Goal: Information Seeking & Learning: Compare options

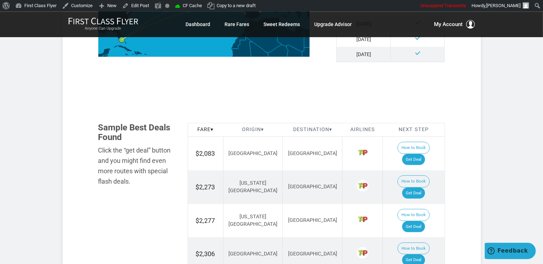
scroll to position [378, 0]
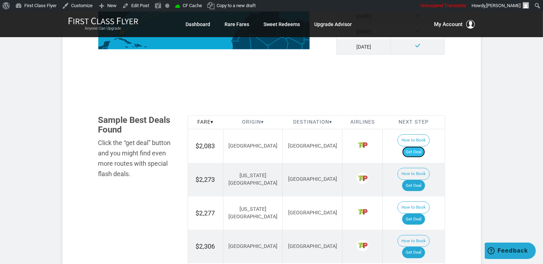
click at [416, 147] on link "Get Deal" at bounding box center [414, 152] width 23 height 11
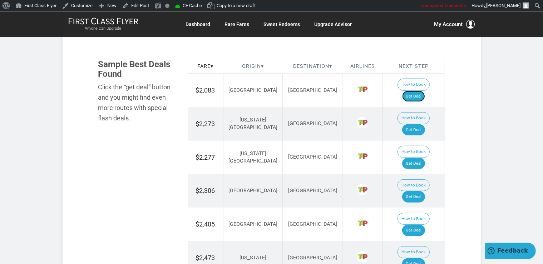
scroll to position [453, 0]
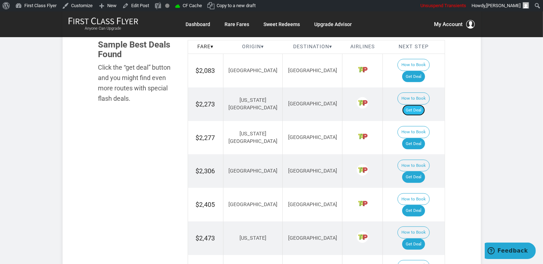
click at [419, 105] on link "Get Deal" at bounding box center [414, 110] width 23 height 11
click at [416, 138] on link "Get Deal" at bounding box center [414, 143] width 23 height 11
click at [421, 172] on link "Get Deal" at bounding box center [414, 177] width 23 height 11
click at [420, 205] on link "Get Deal" at bounding box center [414, 210] width 23 height 11
click at [419, 205] on link "Get Deal" at bounding box center [414, 210] width 23 height 11
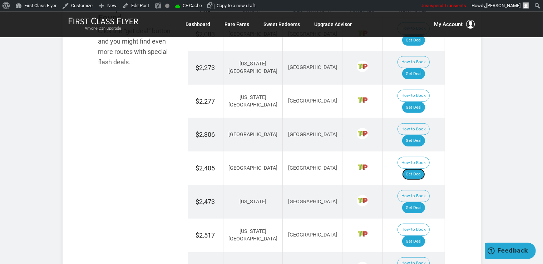
scroll to position [491, 0]
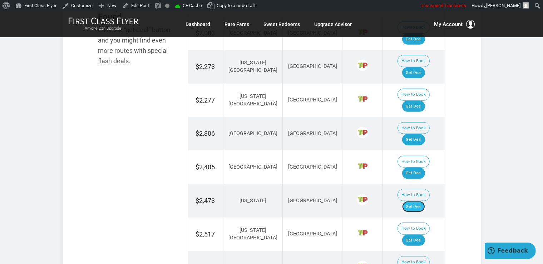
click at [422, 201] on link "Get Deal" at bounding box center [414, 206] width 23 height 11
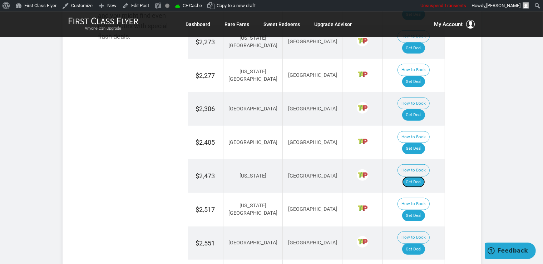
scroll to position [529, 0]
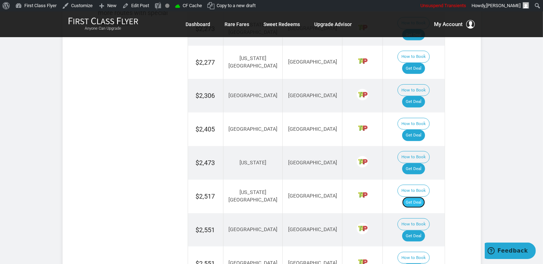
click at [423, 197] on link "Get Deal" at bounding box center [414, 202] width 23 height 11
click at [417, 231] on link "Get Deal" at bounding box center [414, 236] width 23 height 11
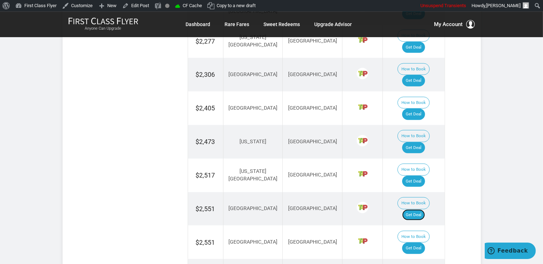
scroll to position [567, 0]
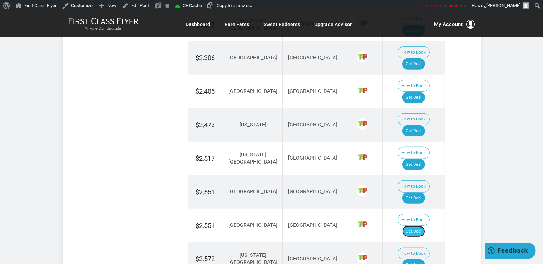
click at [423, 226] on link "Get Deal" at bounding box center [414, 231] width 23 height 11
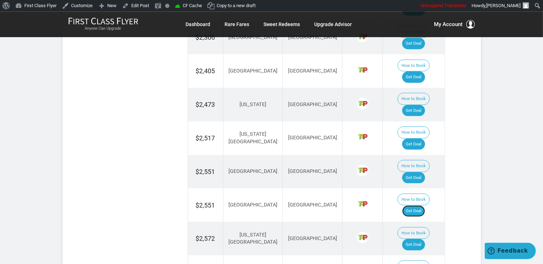
scroll to position [604, 0]
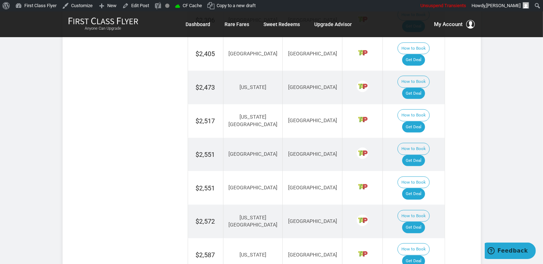
click at [421, 205] on td "How to Book Get Deal" at bounding box center [414, 222] width 62 height 34
click at [421, 222] on link "Get Deal" at bounding box center [414, 227] width 23 height 11
drag, startPoint x: 424, startPoint y: 130, endPoint x: 422, endPoint y: 120, distance: 10.1
click at [424, 222] on link "Get Deal" at bounding box center [414, 227] width 23 height 11
click at [425, 256] on link "Get Deal" at bounding box center [414, 261] width 23 height 11
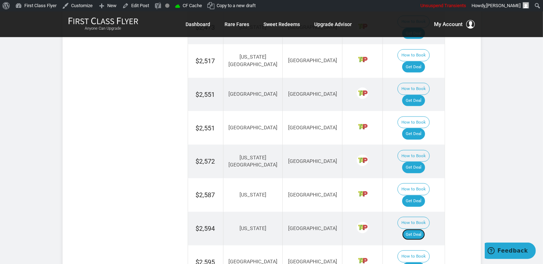
scroll to position [680, 0]
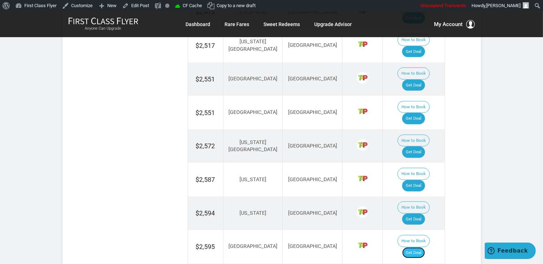
click at [420, 248] on link "Get Deal" at bounding box center [414, 253] width 23 height 11
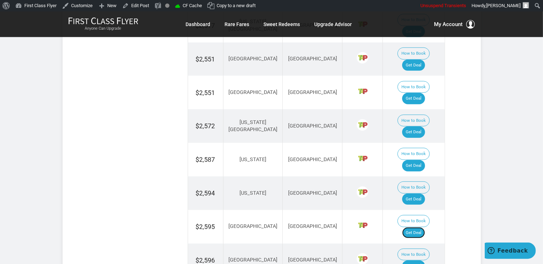
scroll to position [718, 0]
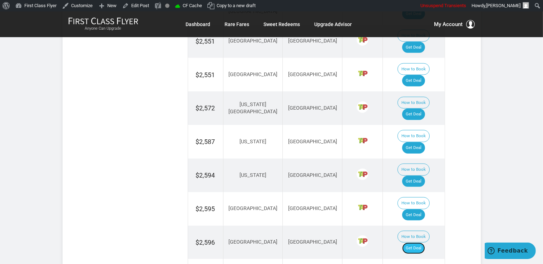
click at [425, 243] on link "Get Deal" at bounding box center [414, 248] width 23 height 11
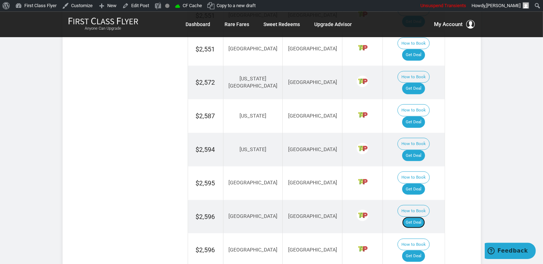
scroll to position [756, 0]
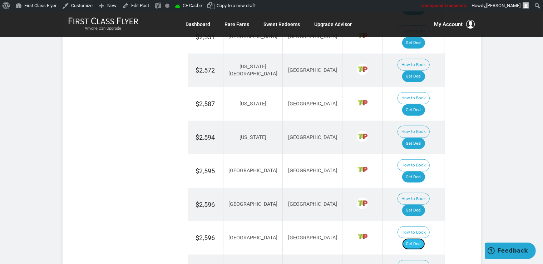
click at [418, 239] on link "Get Deal" at bounding box center [414, 244] width 23 height 11
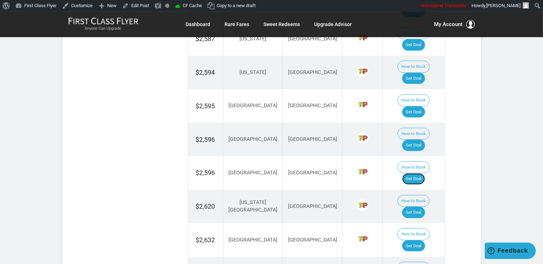
scroll to position [831, 0]
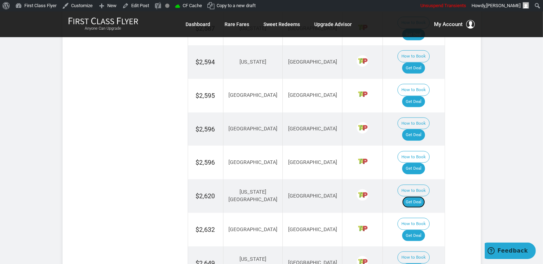
click at [425, 197] on link "Get Deal" at bounding box center [414, 202] width 23 height 11
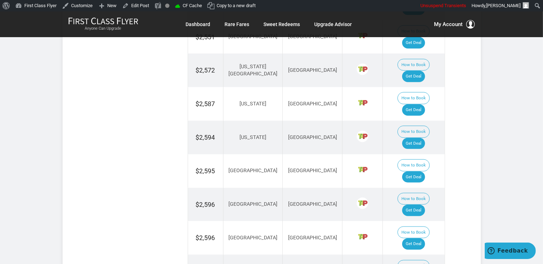
scroll to position [718, 0]
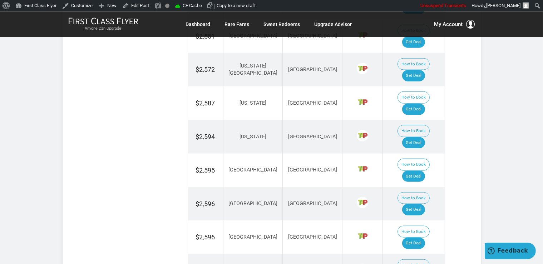
scroll to position [793, 0]
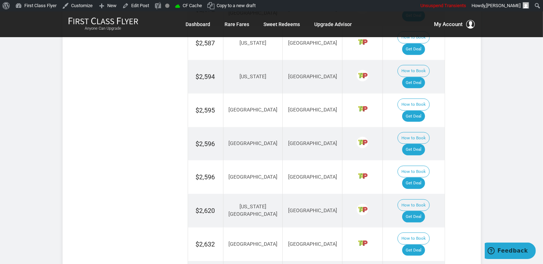
scroll to position [831, 0]
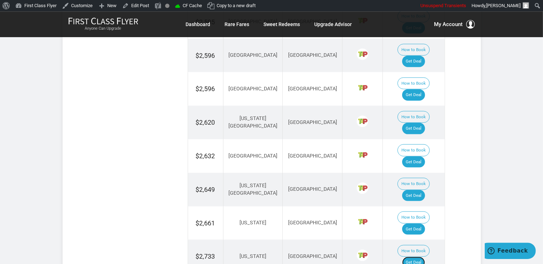
scroll to position [907, 0]
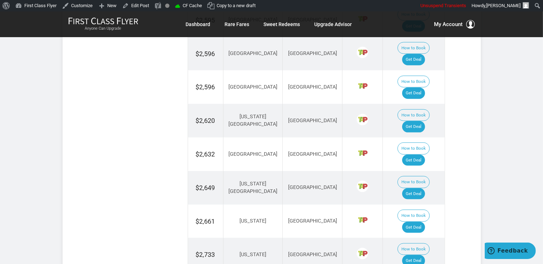
drag, startPoint x: 418, startPoint y: 112, endPoint x: 421, endPoint y: 108, distance: 5.1
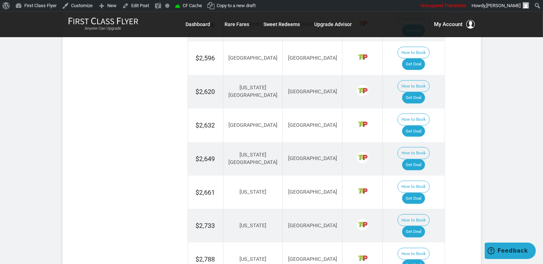
scroll to position [945, 0]
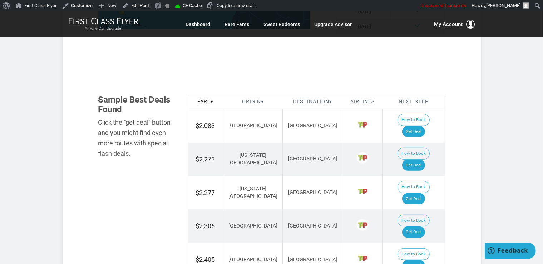
scroll to position [378, 0]
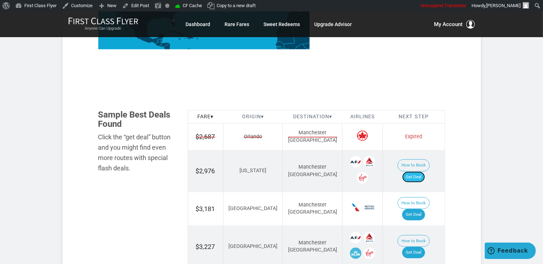
click at [413, 172] on link "Get Deal" at bounding box center [414, 177] width 23 height 11
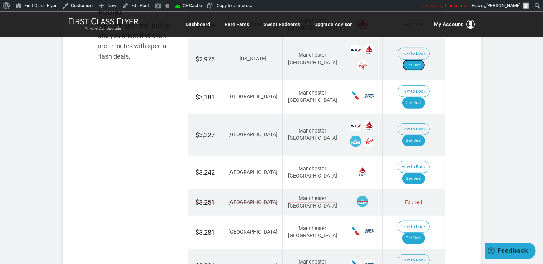
scroll to position [491, 0]
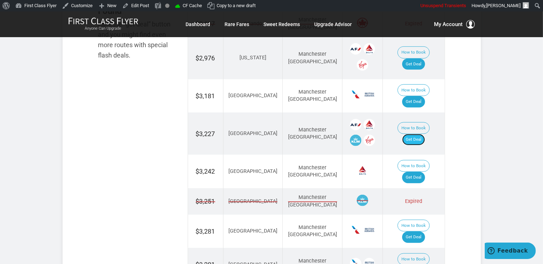
click at [424, 134] on link "Get Deal" at bounding box center [414, 139] width 23 height 11
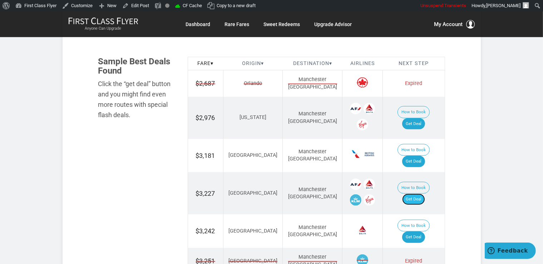
scroll to position [415, 0]
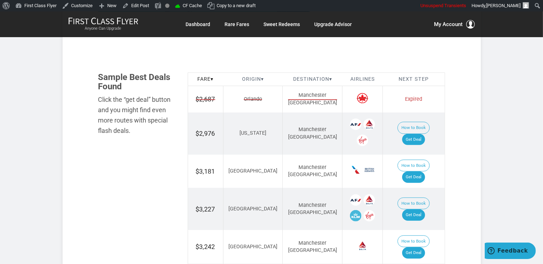
click at [422, 188] on td "How to Book Get Deal" at bounding box center [414, 209] width 62 height 42
click at [415, 172] on link "Get Deal" at bounding box center [414, 177] width 23 height 11
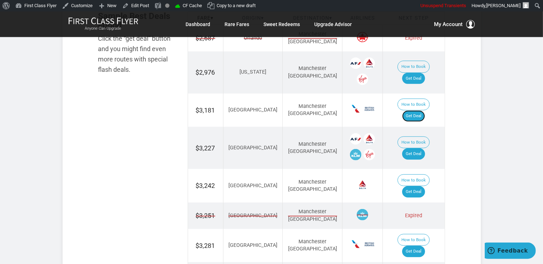
scroll to position [491, 0]
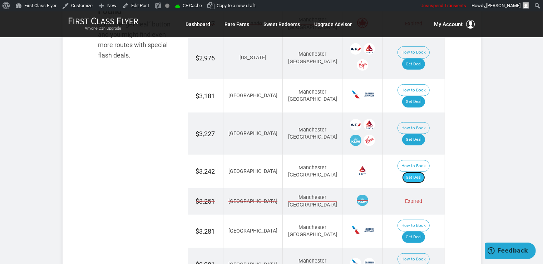
click at [418, 172] on link "Get Deal" at bounding box center [414, 177] width 23 height 11
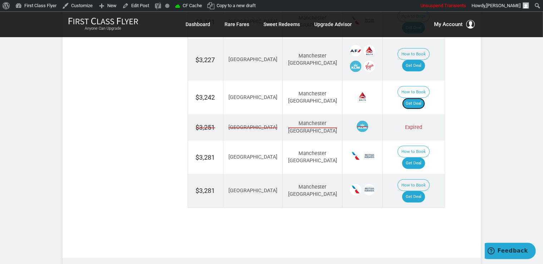
scroll to position [567, 0]
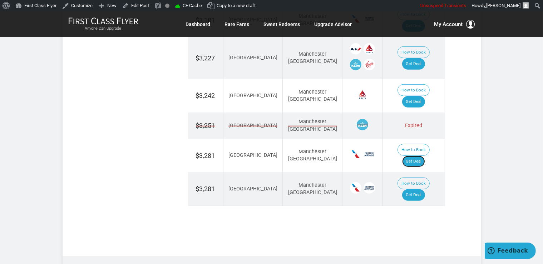
click at [417, 156] on link "Get Deal" at bounding box center [414, 161] width 23 height 11
drag, startPoint x: 415, startPoint y: 142, endPoint x: 416, endPoint y: 138, distance: 4.3
click at [416, 190] on link "Get Deal" at bounding box center [414, 195] width 23 height 11
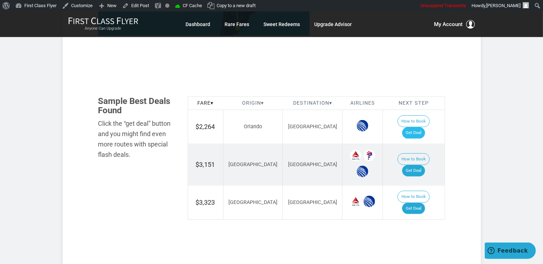
scroll to position [378, 0]
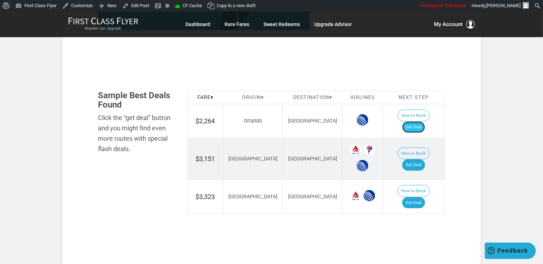
click at [425, 122] on link "Get Deal" at bounding box center [414, 127] width 23 height 11
click at [425, 160] on link "Get Deal" at bounding box center [414, 165] width 23 height 11
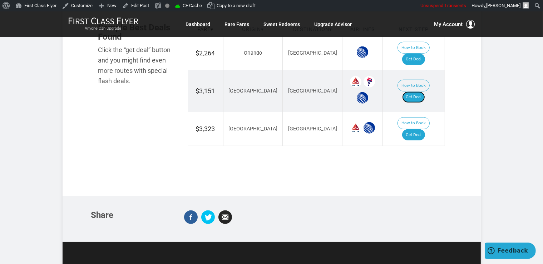
scroll to position [449, 0]
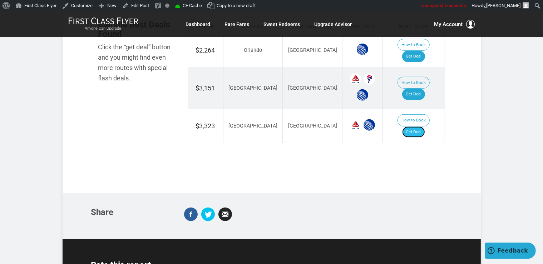
click at [423, 127] on link "Get Deal" at bounding box center [414, 132] width 23 height 11
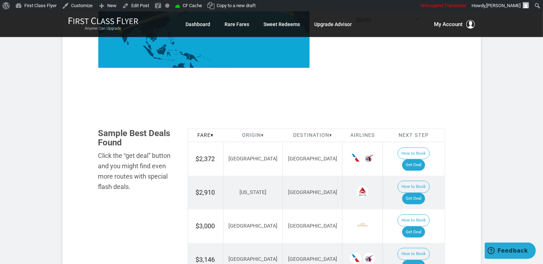
scroll to position [378, 0]
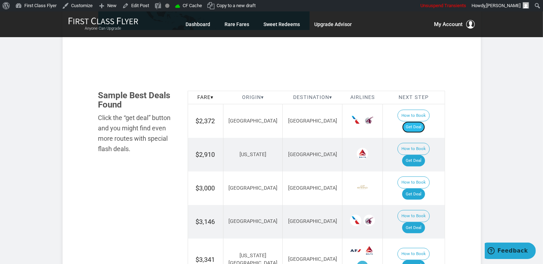
click at [417, 122] on link "Get Deal" at bounding box center [414, 127] width 23 height 11
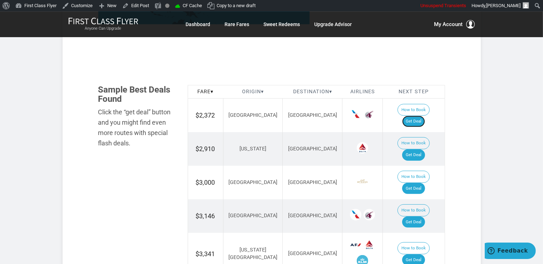
scroll to position [453, 0]
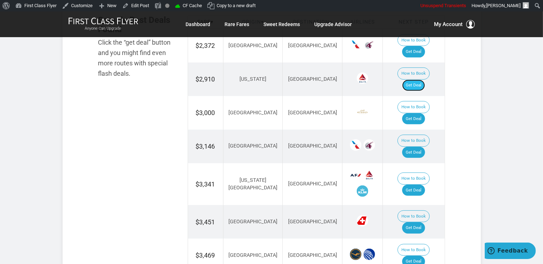
click at [425, 80] on link "Get Deal" at bounding box center [414, 85] width 23 height 11
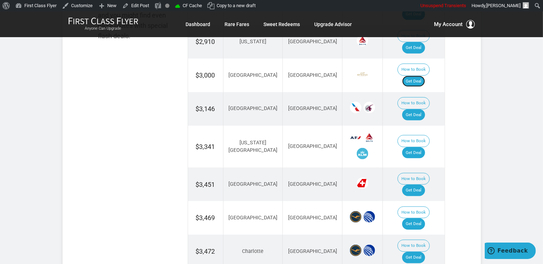
click at [423, 76] on link "Get Deal" at bounding box center [414, 81] width 23 height 11
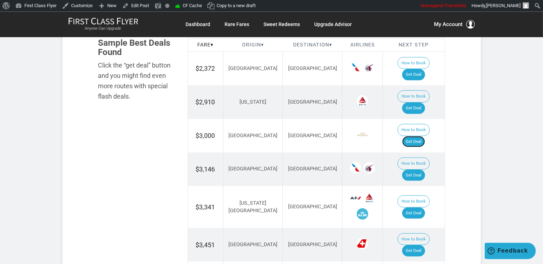
scroll to position [415, 0]
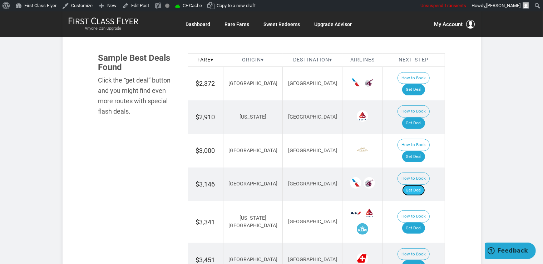
click at [417, 185] on link "Get Deal" at bounding box center [414, 190] width 23 height 11
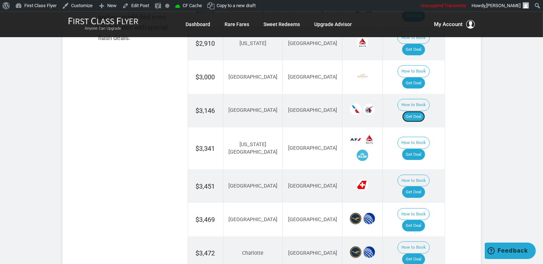
scroll to position [491, 0]
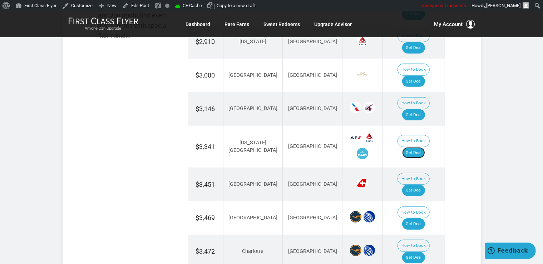
click at [425, 147] on link "Get Deal" at bounding box center [414, 152] width 23 height 11
click at [423, 185] on link "Get Deal" at bounding box center [414, 190] width 23 height 11
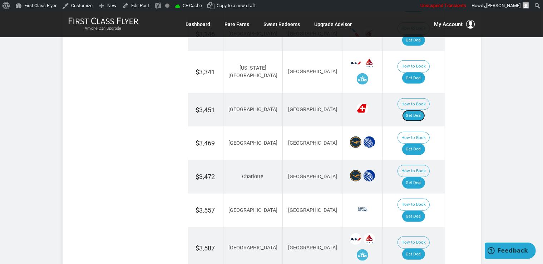
scroll to position [567, 0]
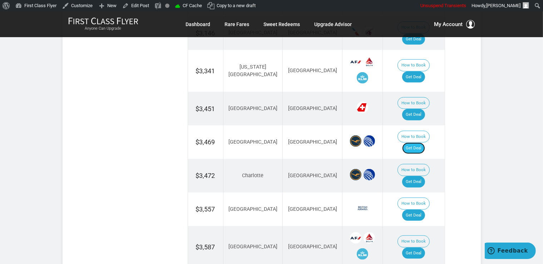
click at [419, 143] on link "Get Deal" at bounding box center [414, 148] width 23 height 11
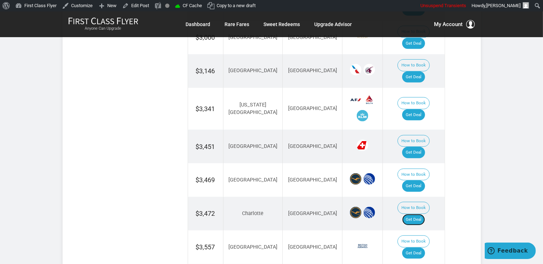
click at [425, 214] on link "Get Deal" at bounding box center [414, 219] width 23 height 11
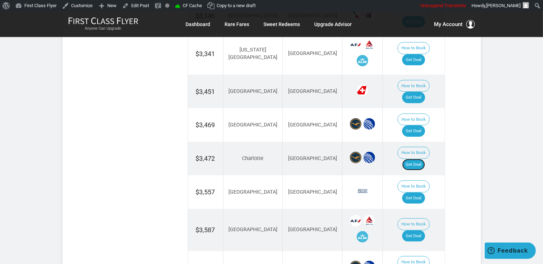
scroll to position [604, 0]
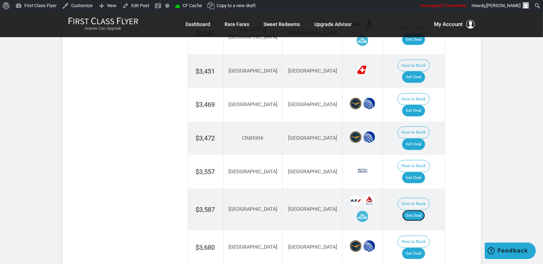
click at [421, 210] on link "Get Deal" at bounding box center [414, 215] width 23 height 11
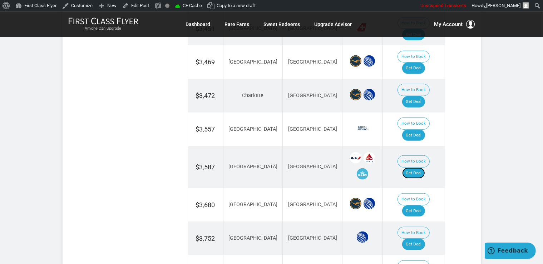
scroll to position [680, 0]
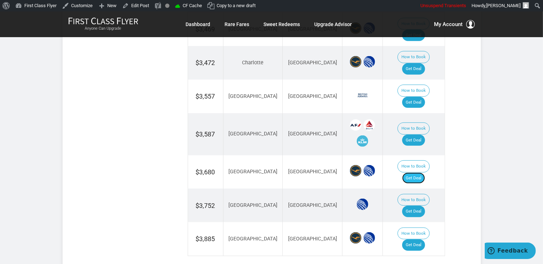
click at [422, 173] on link "Get Deal" at bounding box center [414, 178] width 23 height 11
click at [412, 206] on link "Get Deal" at bounding box center [414, 211] width 23 height 11
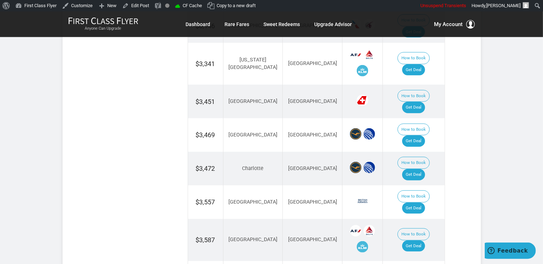
scroll to position [567, 0]
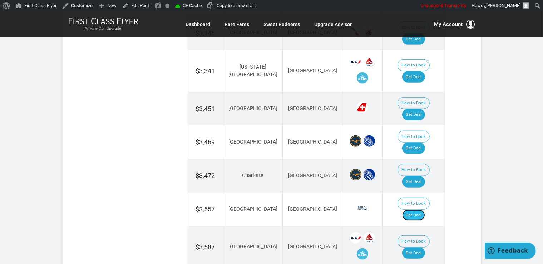
click at [413, 210] on link "Get Deal" at bounding box center [414, 215] width 23 height 11
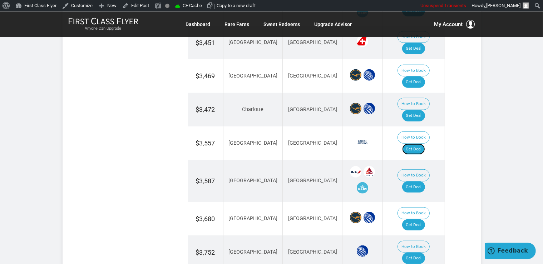
scroll to position [642, 0]
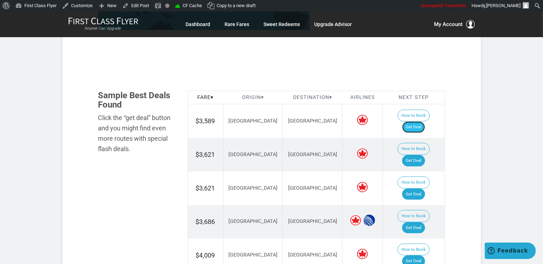
click at [425, 122] on link "Get Deal" at bounding box center [414, 127] width 23 height 11
click at [425, 155] on link "Get Deal" at bounding box center [414, 160] width 23 height 11
click at [424, 155] on link "Get Deal" at bounding box center [414, 160] width 23 height 11
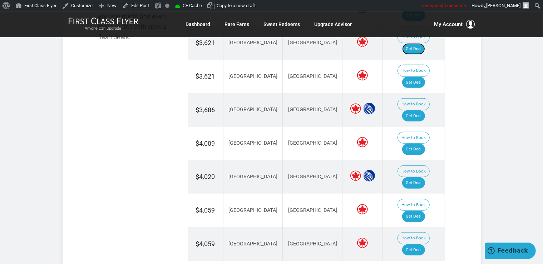
scroll to position [491, 0]
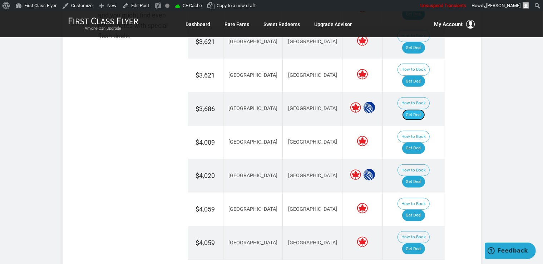
click at [424, 109] on link "Get Deal" at bounding box center [414, 114] width 23 height 11
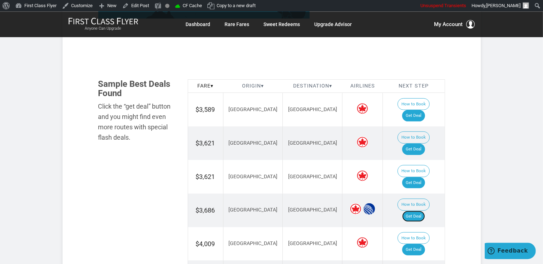
scroll to position [378, 0]
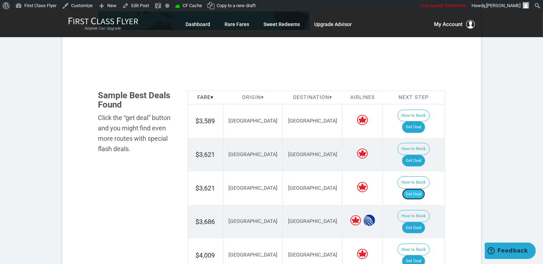
click at [417, 189] on link "Get Deal" at bounding box center [414, 194] width 23 height 11
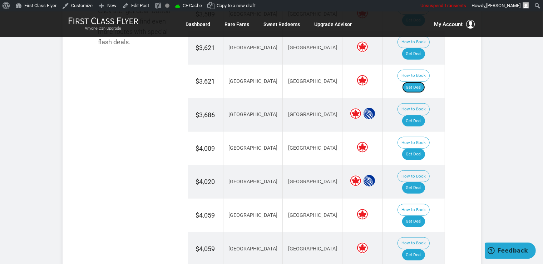
scroll to position [491, 0]
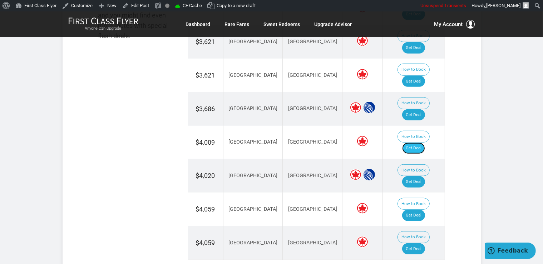
click at [423, 143] on link "Get Deal" at bounding box center [414, 148] width 23 height 11
click at [424, 176] on link "Get Deal" at bounding box center [414, 181] width 23 height 11
click at [423, 193] on td "How to Book Get Deal" at bounding box center [414, 210] width 62 height 34
click at [421, 210] on link "Get Deal" at bounding box center [414, 215] width 23 height 11
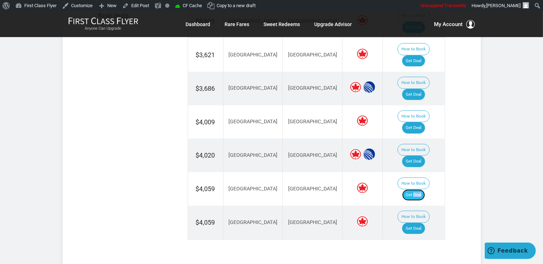
scroll to position [487, 0]
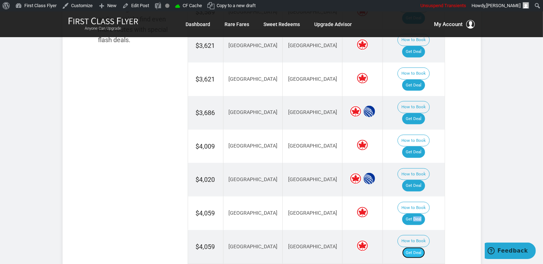
click at [423, 248] on link "Get Deal" at bounding box center [414, 253] width 23 height 11
click at [425, 248] on link "Get Deal" at bounding box center [414, 253] width 23 height 11
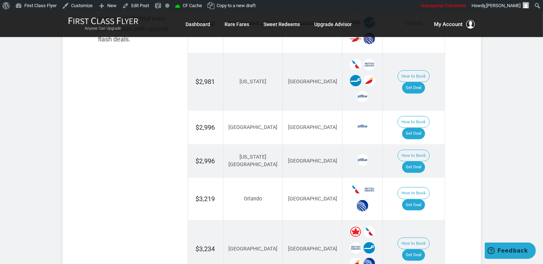
scroll to position [491, 0]
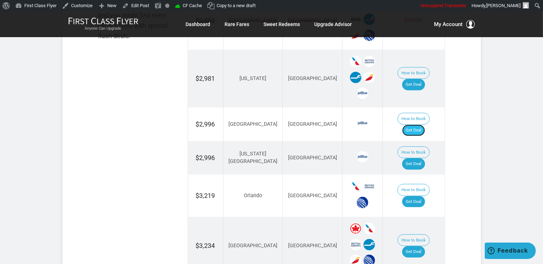
click at [417, 125] on link "Get Deal" at bounding box center [414, 130] width 23 height 11
click at [425, 159] on link "Get Deal" at bounding box center [414, 164] width 23 height 11
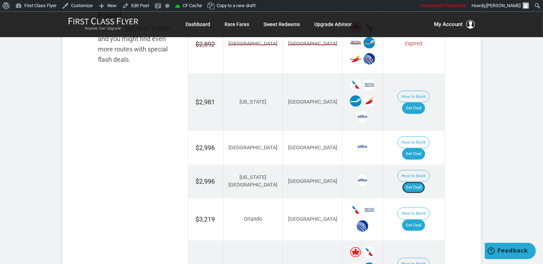
scroll to position [453, 0]
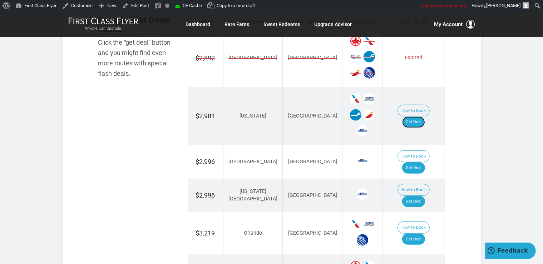
click at [414, 118] on link "Get Deal" at bounding box center [414, 122] width 23 height 11
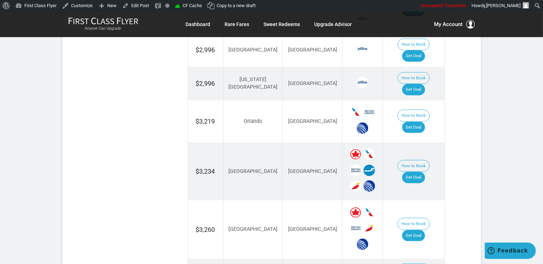
scroll to position [567, 0]
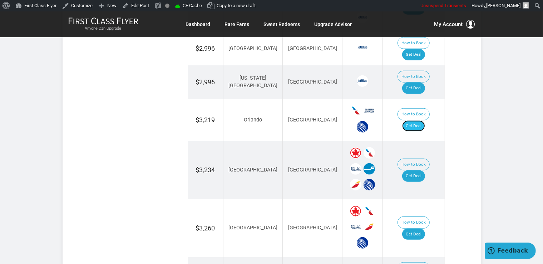
click at [423, 121] on link "Get Deal" at bounding box center [414, 126] width 23 height 11
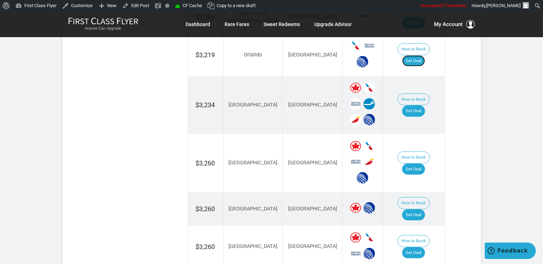
scroll to position [642, 0]
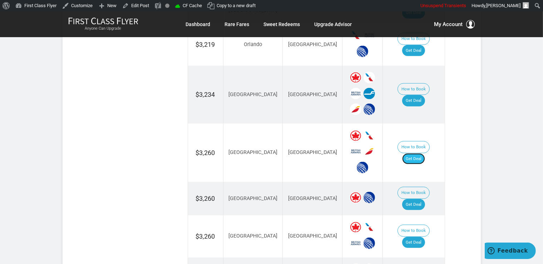
click at [416, 153] on link "Get Deal" at bounding box center [414, 158] width 23 height 11
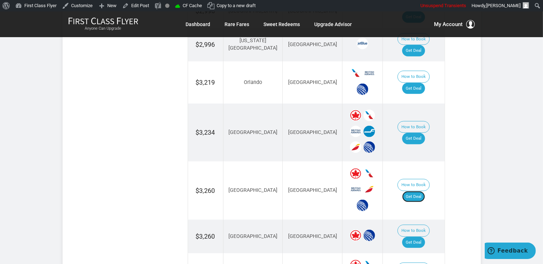
scroll to position [567, 0]
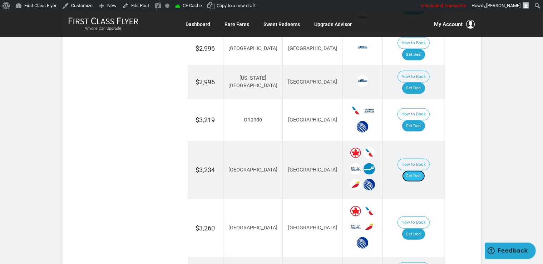
click at [425, 171] on link "Get Deal" at bounding box center [414, 176] width 23 height 11
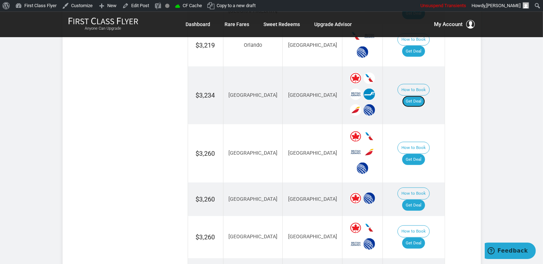
scroll to position [642, 0]
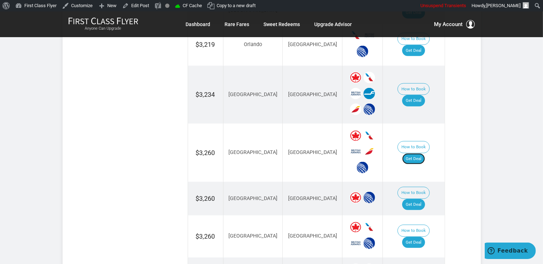
click at [419, 153] on link "Get Deal" at bounding box center [414, 158] width 23 height 11
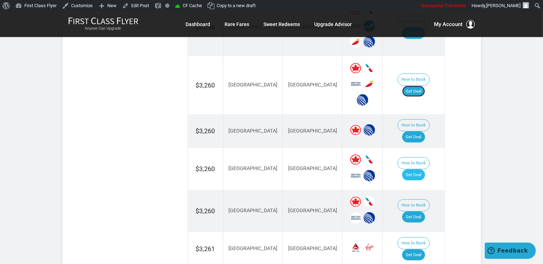
scroll to position [718, 0]
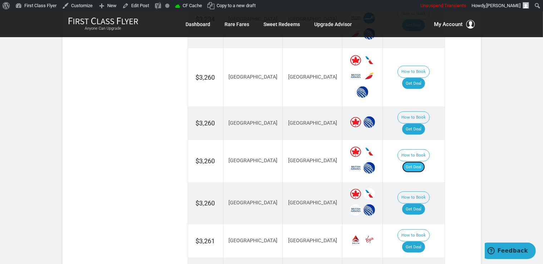
click at [418, 162] on link "Get Deal" at bounding box center [414, 167] width 23 height 11
click at [416, 204] on link "Get Deal" at bounding box center [414, 209] width 23 height 11
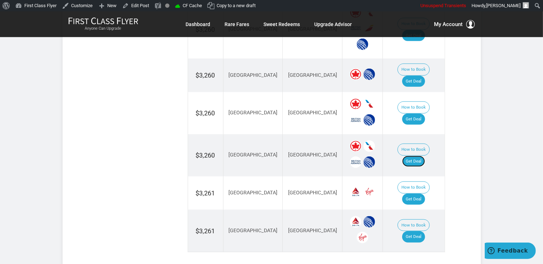
scroll to position [793, 0]
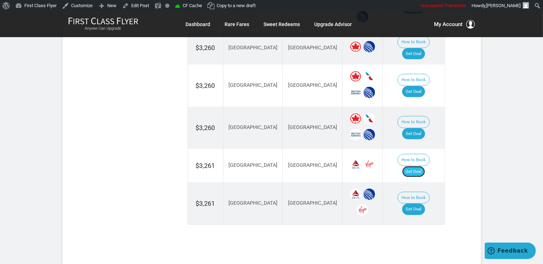
click at [422, 166] on link "Get Deal" at bounding box center [414, 171] width 23 height 11
click at [420, 204] on link "Get Deal" at bounding box center [414, 209] width 23 height 11
click at [424, 204] on link "Get Deal" at bounding box center [414, 209] width 23 height 11
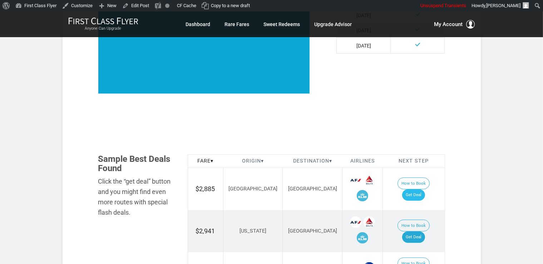
scroll to position [314, 0]
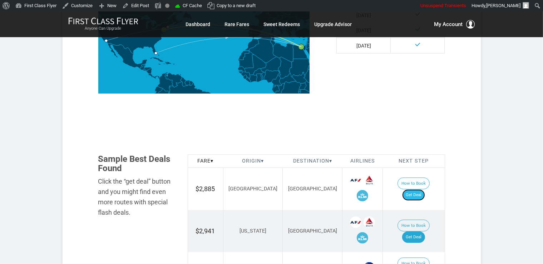
click at [418, 190] on link "Get Deal" at bounding box center [414, 195] width 23 height 11
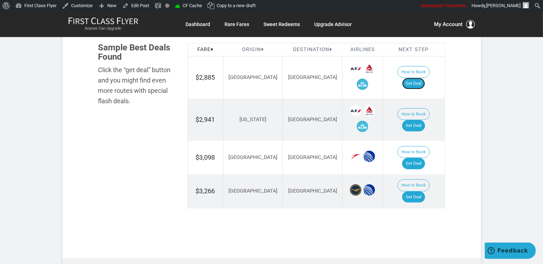
scroll to position [428, 0]
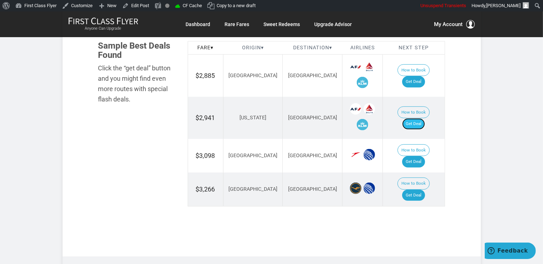
click at [421, 118] on link "Get Deal" at bounding box center [414, 123] width 23 height 11
click at [421, 156] on link "Get Deal" at bounding box center [414, 161] width 23 height 11
click at [419, 190] on link "Get Deal" at bounding box center [414, 195] width 23 height 11
drag, startPoint x: 419, startPoint y: 175, endPoint x: 401, endPoint y: 54, distance: 122.5
click at [419, 190] on link "Get Deal" at bounding box center [414, 195] width 23 height 11
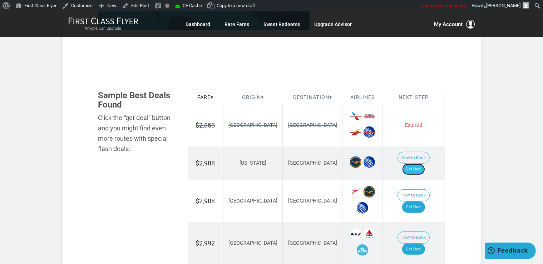
click at [423, 164] on link "Get Deal" at bounding box center [414, 169] width 23 height 11
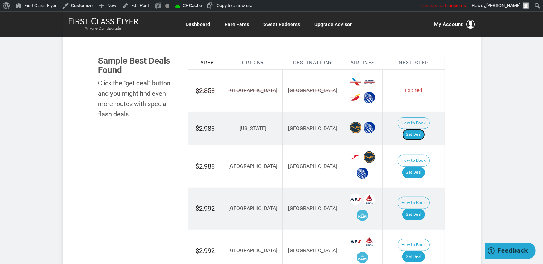
scroll to position [491, 0]
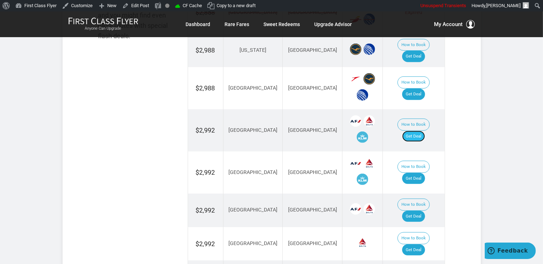
click at [422, 131] on link "Get Deal" at bounding box center [414, 136] width 23 height 11
click at [424, 89] on link "Get Deal" at bounding box center [414, 94] width 23 height 11
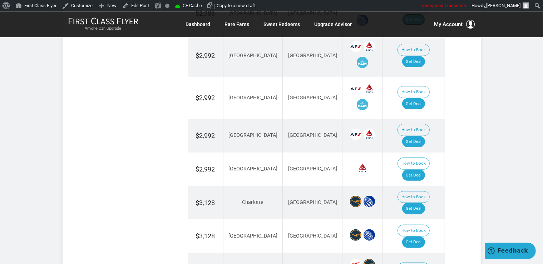
scroll to position [567, 0]
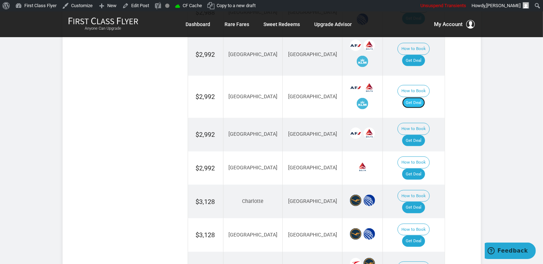
click at [425, 97] on link "Get Deal" at bounding box center [414, 102] width 23 height 11
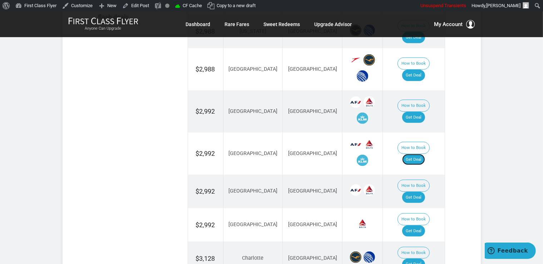
scroll to position [529, 0]
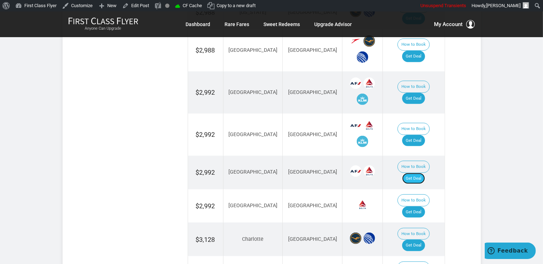
click at [423, 173] on link "Get Deal" at bounding box center [414, 178] width 23 height 11
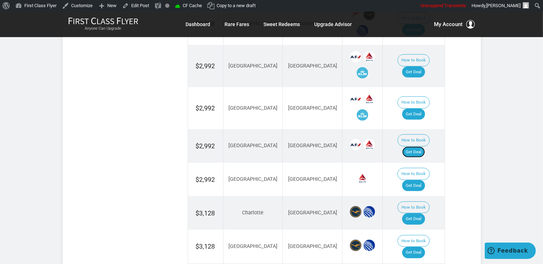
scroll to position [567, 0]
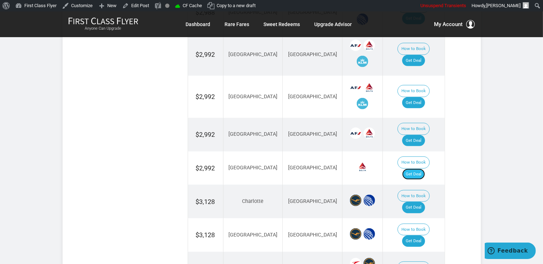
click at [425, 169] on link "Get Deal" at bounding box center [414, 174] width 23 height 11
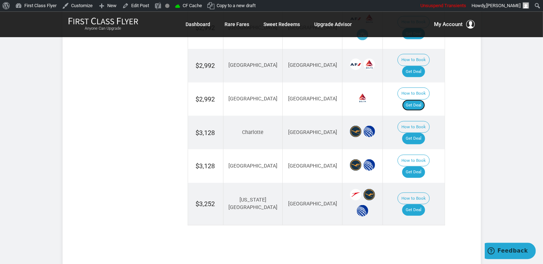
scroll to position [642, 0]
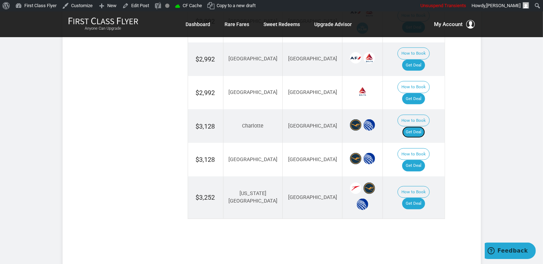
click at [424, 127] on link "Get Deal" at bounding box center [414, 132] width 23 height 11
click at [423, 160] on link "Get Deal" at bounding box center [414, 165] width 23 height 11
click at [424, 160] on link "Get Deal" at bounding box center [414, 165] width 23 height 11
click at [418, 198] on link "Get Deal" at bounding box center [414, 203] width 23 height 11
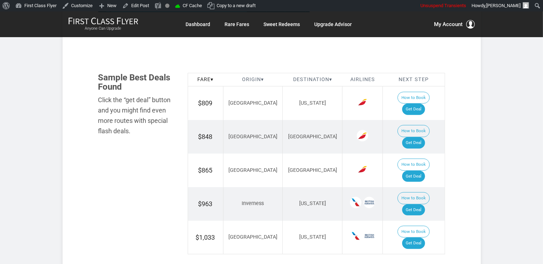
scroll to position [415, 0]
click at [413, 103] on link "Get Deal" at bounding box center [414, 108] width 23 height 11
click at [411, 137] on link "Get Deal" at bounding box center [414, 142] width 23 height 11
click at [417, 171] on link "Get Deal" at bounding box center [414, 176] width 23 height 11
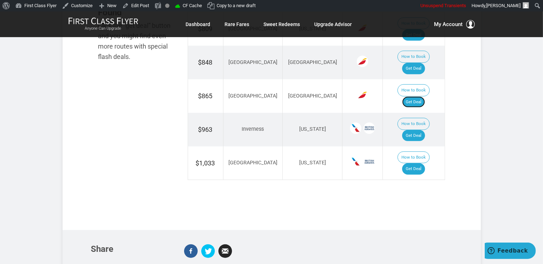
scroll to position [491, 0]
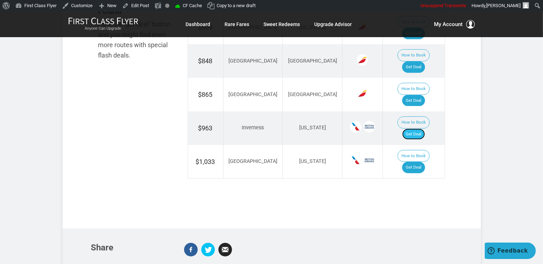
click at [415, 129] on link "Get Deal" at bounding box center [414, 134] width 23 height 11
click at [425, 162] on link "Get Deal" at bounding box center [414, 167] width 23 height 11
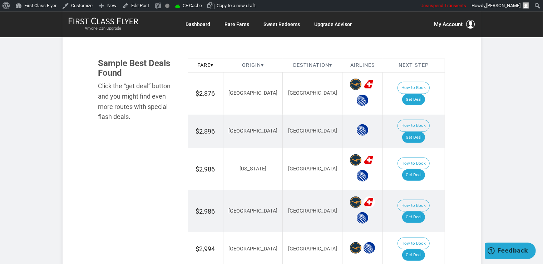
scroll to position [453, 0]
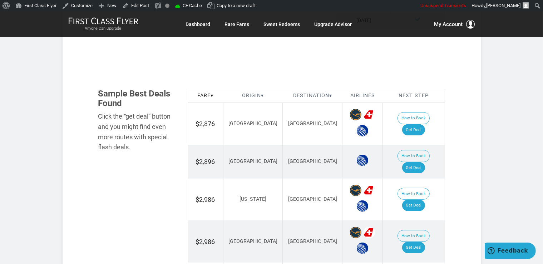
click at [454, 158] on div "Flash Deal Summary Sample Savings : Chicago to Vilnius goes for $2,876 round-tr…" at bounding box center [272, 228] width 372 height 972
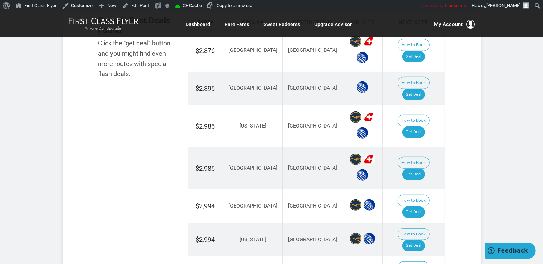
scroll to position [491, 0]
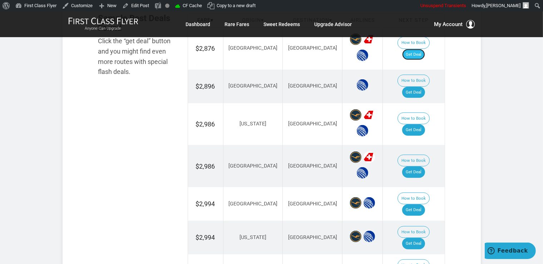
click at [424, 52] on link "Get Deal" at bounding box center [414, 54] width 23 height 11
click at [410, 87] on link "Get Deal" at bounding box center [414, 92] width 23 height 11
click at [415, 125] on link "Get Deal" at bounding box center [414, 130] width 23 height 11
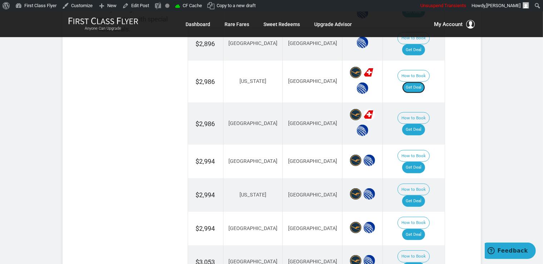
scroll to position [567, 0]
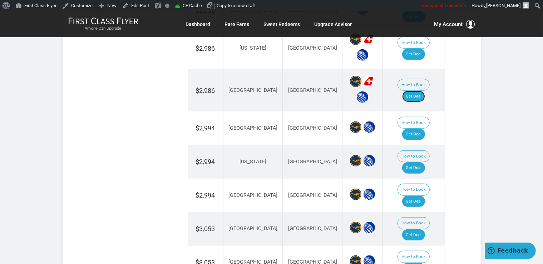
click at [420, 91] on link "Get Deal" at bounding box center [414, 96] width 23 height 11
click at [419, 129] on link "Get Deal" at bounding box center [414, 134] width 23 height 11
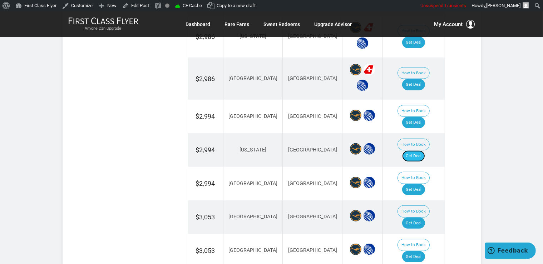
click at [418, 151] on link "Get Deal" at bounding box center [414, 156] width 23 height 11
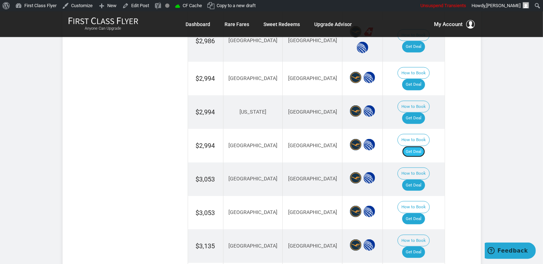
click at [420, 146] on link "Get Deal" at bounding box center [414, 151] width 23 height 11
click at [413, 180] on link "Get Deal" at bounding box center [414, 185] width 23 height 11
click at [424, 214] on link "Get Deal" at bounding box center [414, 219] width 23 height 11
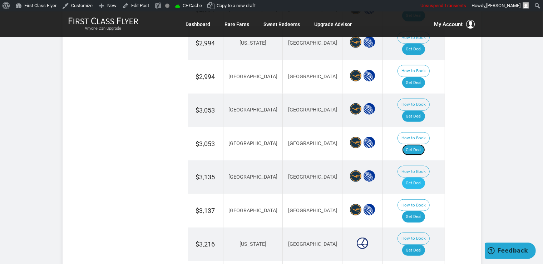
scroll to position [692, 0]
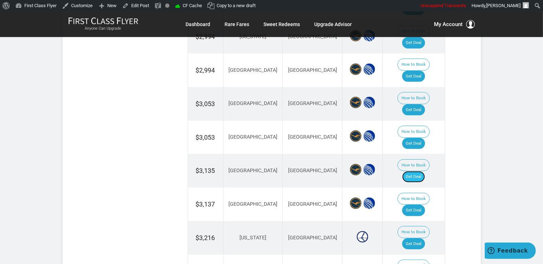
click at [419, 171] on link "Get Deal" at bounding box center [414, 176] width 23 height 11
drag, startPoint x: 416, startPoint y: 143, endPoint x: 416, endPoint y: 139, distance: 4.3
click at [416, 205] on link "Get Deal" at bounding box center [414, 210] width 23 height 11
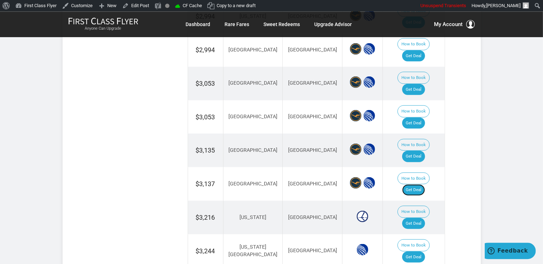
scroll to position [730, 0]
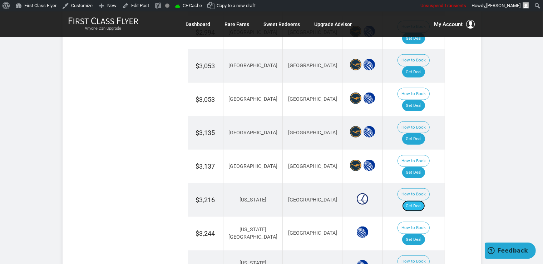
click at [411, 201] on link "Get Deal" at bounding box center [414, 206] width 23 height 11
drag, startPoint x: 413, startPoint y: 162, endPoint x: 420, endPoint y: 162, distance: 6.5
click at [414, 234] on link "Get Deal" at bounding box center [414, 239] width 23 height 11
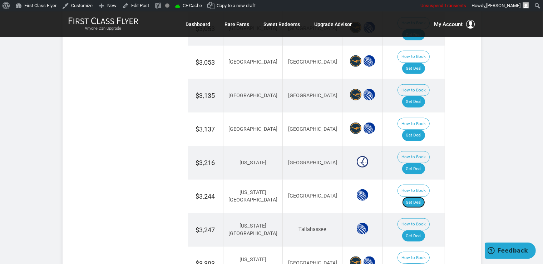
scroll to position [805, 0]
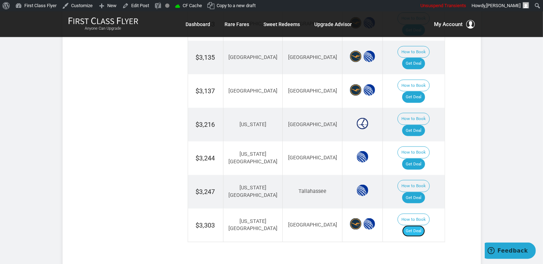
click at [417, 226] on link "Get Deal" at bounding box center [414, 231] width 23 height 11
click at [418, 192] on link "Get Deal" at bounding box center [414, 197] width 23 height 11
click at [417, 226] on link "Get Deal" at bounding box center [414, 231] width 23 height 11
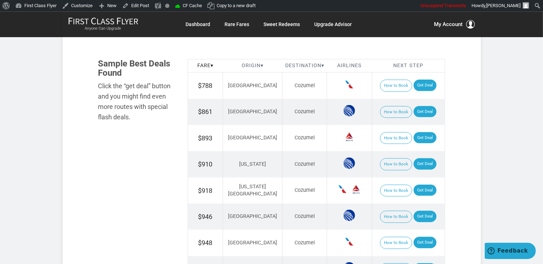
scroll to position [415, 0]
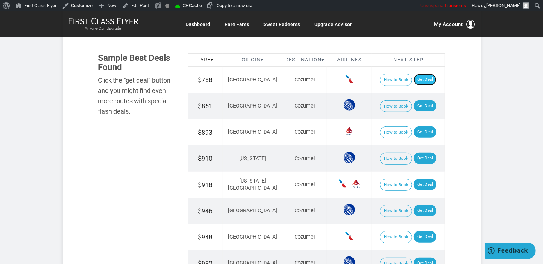
click at [423, 81] on link "Get Deal" at bounding box center [425, 79] width 23 height 11
click at [414, 102] on link "Get Deal" at bounding box center [425, 106] width 23 height 11
drag, startPoint x: 418, startPoint y: 157, endPoint x: 428, endPoint y: 148, distance: 13.9
click at [419, 157] on link "Get Deal" at bounding box center [425, 158] width 23 height 11
click at [424, 134] on link "Get Deal" at bounding box center [425, 132] width 23 height 11
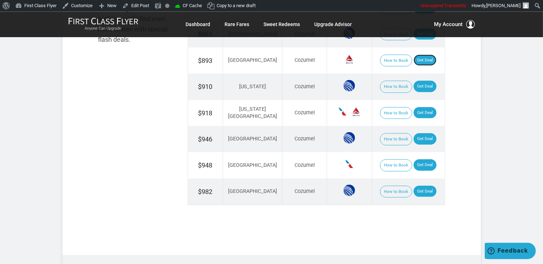
scroll to position [491, 0]
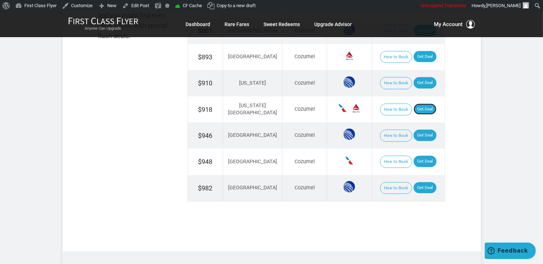
drag, startPoint x: 419, startPoint y: 108, endPoint x: 423, endPoint y: 120, distance: 12.1
click at [419, 108] on link "Get Deal" at bounding box center [425, 109] width 23 height 11
drag, startPoint x: 410, startPoint y: 130, endPoint x: 413, endPoint y: 139, distance: 9.6
click at [414, 130] on link "Get Deal" at bounding box center [425, 135] width 23 height 11
click at [421, 157] on link "Get Deal" at bounding box center [425, 161] width 23 height 11
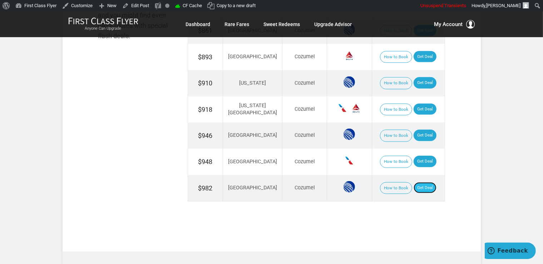
click at [425, 184] on link "Get Deal" at bounding box center [425, 187] width 23 height 11
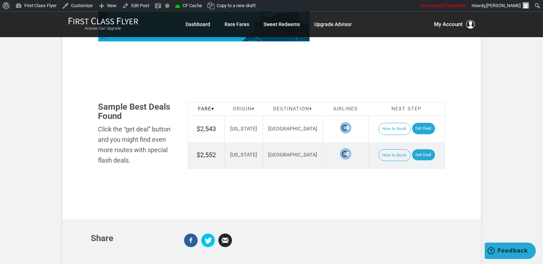
scroll to position [415, 0]
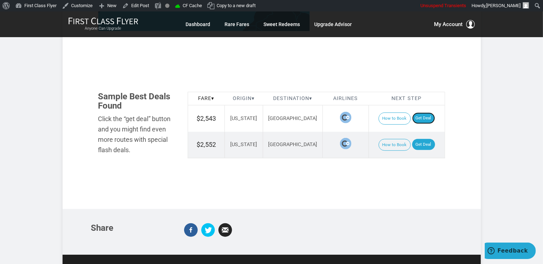
click at [424, 113] on link "Get Deal" at bounding box center [424, 118] width 23 height 11
click at [426, 139] on link "Get Deal" at bounding box center [424, 144] width 23 height 11
click at [415, 139] on link "Get Deal" at bounding box center [424, 144] width 23 height 11
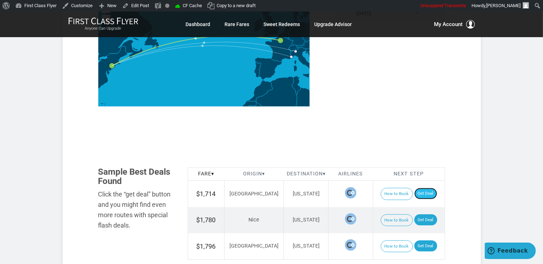
click at [422, 188] on link "Get Deal" at bounding box center [426, 193] width 23 height 11
click at [420, 241] on link "Get Deal" at bounding box center [426, 246] width 23 height 11
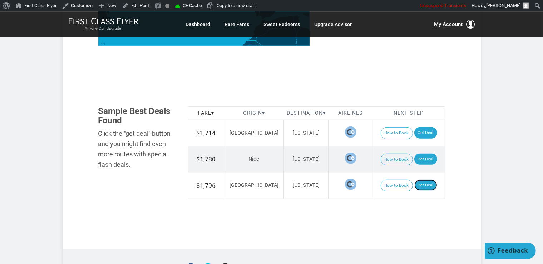
scroll to position [453, 0]
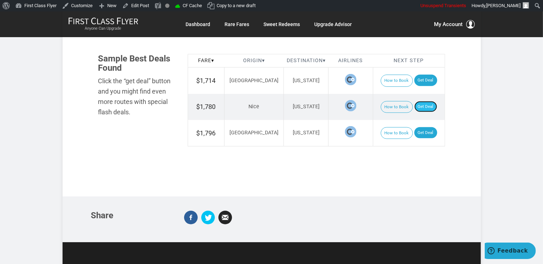
drag, startPoint x: 423, startPoint y: 84, endPoint x: 419, endPoint y: 82, distance: 4.5
click at [422, 101] on link "Get Deal" at bounding box center [426, 106] width 23 height 11
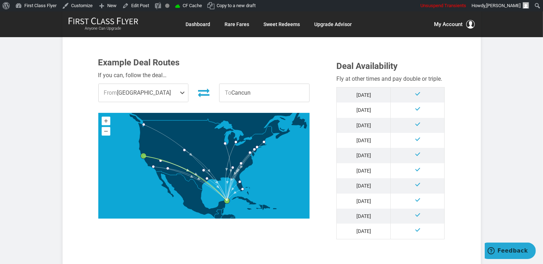
scroll to position [302, 0]
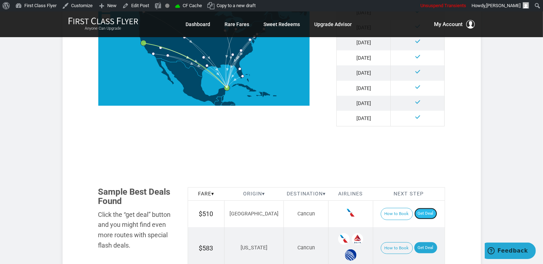
click at [415, 211] on link "Get Deal" at bounding box center [426, 213] width 23 height 11
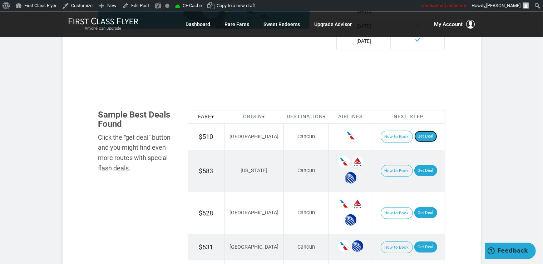
scroll to position [453, 0]
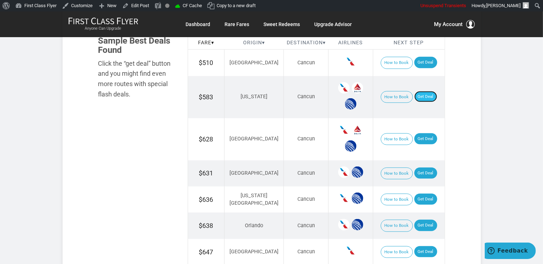
click at [423, 99] on link "Get Deal" at bounding box center [426, 96] width 23 height 11
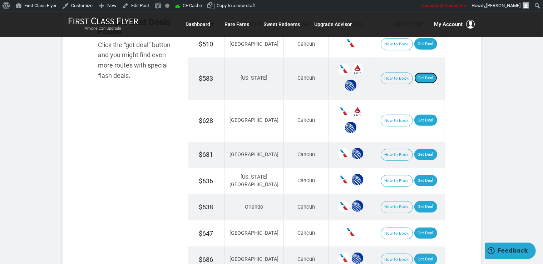
scroll to position [491, 0]
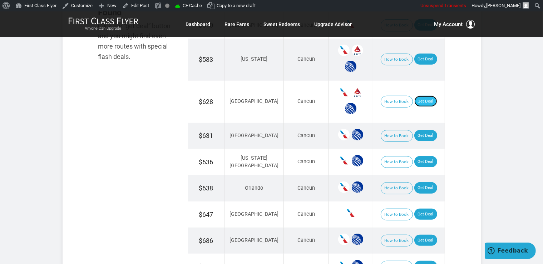
click at [419, 98] on link "Get Deal" at bounding box center [426, 101] width 23 height 11
drag, startPoint x: 413, startPoint y: 135, endPoint x: 416, endPoint y: 133, distance: 3.7
click at [415, 135] on link "Get Deal" at bounding box center [426, 135] width 23 height 11
click at [416, 159] on link "Get Deal" at bounding box center [426, 161] width 23 height 11
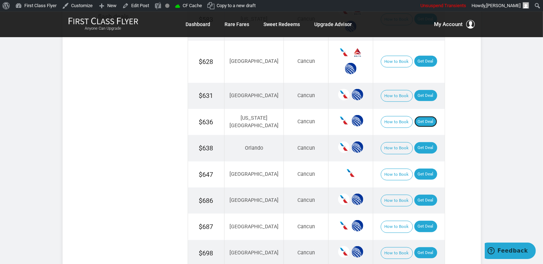
scroll to position [567, 0]
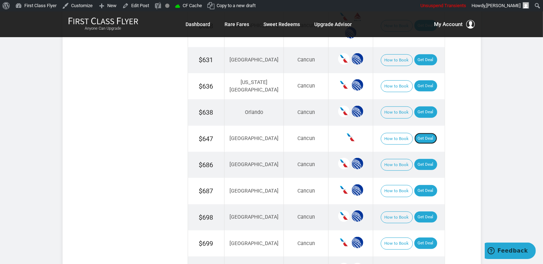
click at [417, 138] on link "Get Deal" at bounding box center [426, 138] width 23 height 11
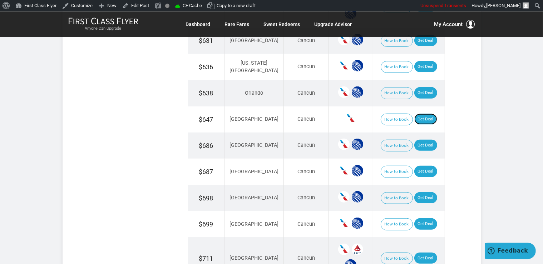
scroll to position [604, 0]
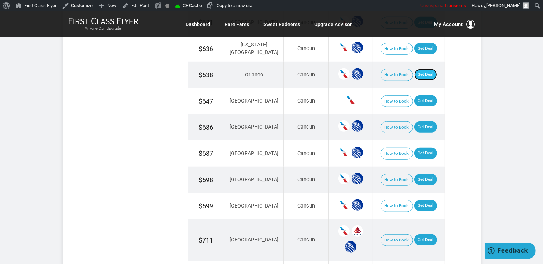
click at [420, 69] on link "Get Deal" at bounding box center [426, 74] width 23 height 11
click at [425, 127] on link "Get Deal" at bounding box center [426, 127] width 23 height 11
click at [422, 150] on link "Get Deal" at bounding box center [426, 153] width 23 height 11
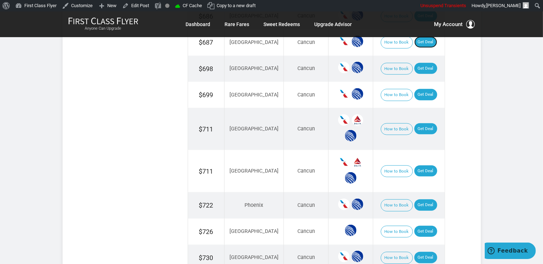
scroll to position [718, 0]
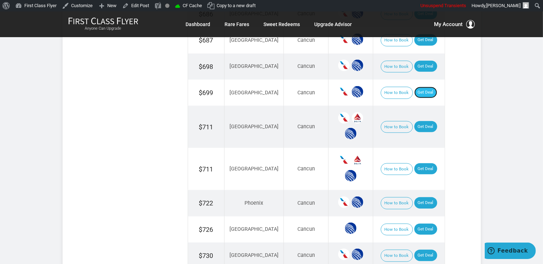
click at [415, 89] on link "Get Deal" at bounding box center [426, 92] width 23 height 11
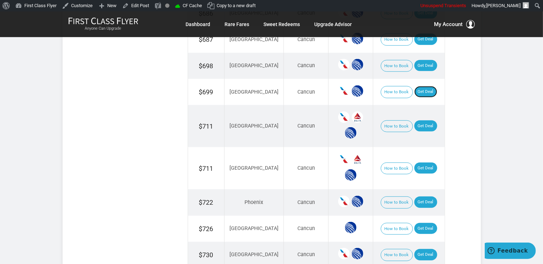
scroll to position [756, 0]
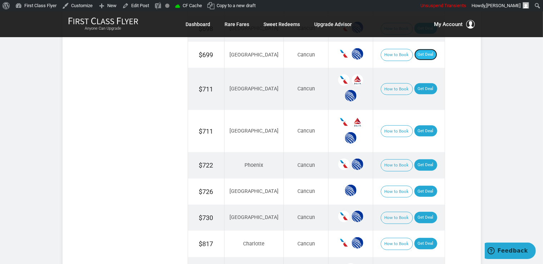
drag, startPoint x: 422, startPoint y: 51, endPoint x: 428, endPoint y: 62, distance: 12.6
click at [422, 51] on link "Get Deal" at bounding box center [426, 54] width 23 height 11
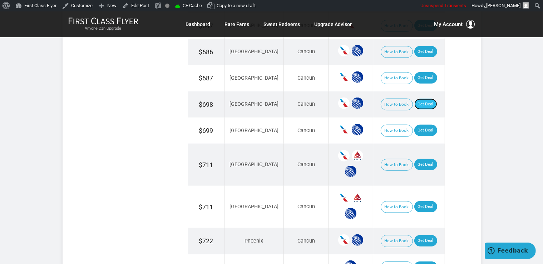
click at [425, 101] on link "Get Deal" at bounding box center [426, 104] width 23 height 11
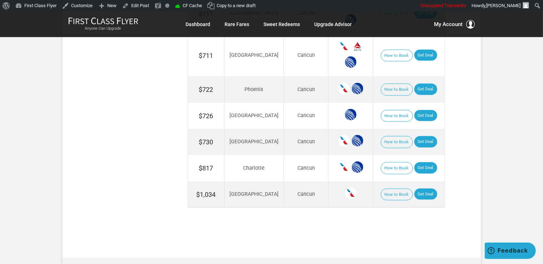
scroll to position [834, 0]
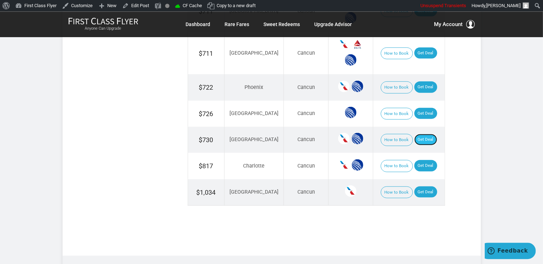
click at [418, 135] on link "Get Deal" at bounding box center [426, 139] width 23 height 11
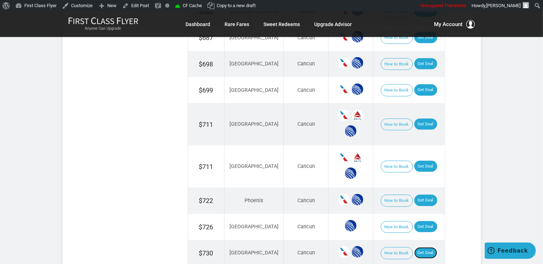
scroll to position [683, 0]
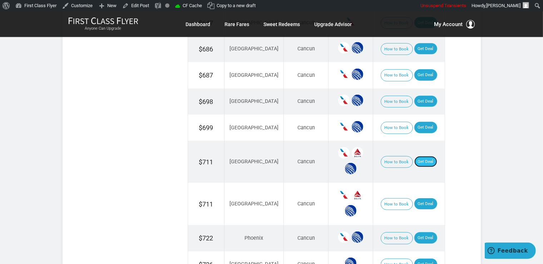
click at [426, 160] on link "Get Deal" at bounding box center [426, 161] width 23 height 11
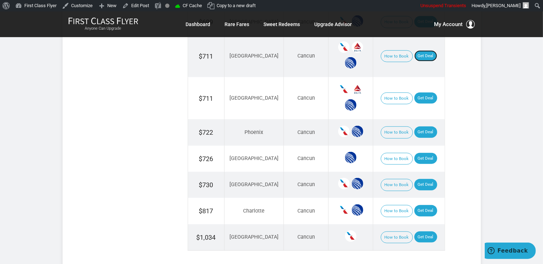
scroll to position [720, 0]
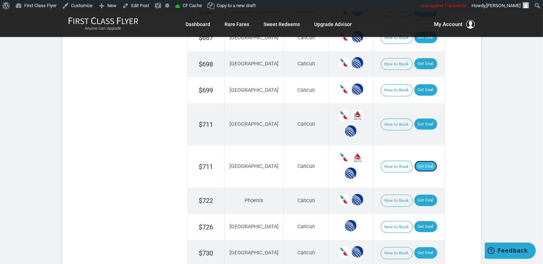
click at [415, 161] on link "Get Deal" at bounding box center [426, 166] width 23 height 11
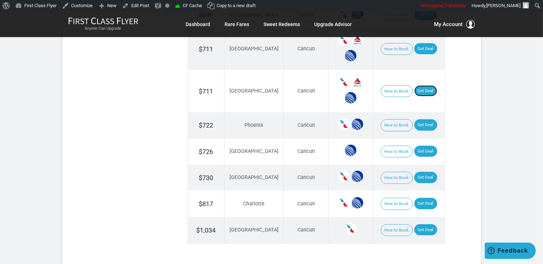
scroll to position [796, 0]
click at [425, 119] on link "Get Deal" at bounding box center [426, 124] width 23 height 11
click at [426, 146] on link "Get Deal" at bounding box center [426, 151] width 23 height 11
click at [425, 198] on link "Get Deal" at bounding box center [426, 203] width 23 height 11
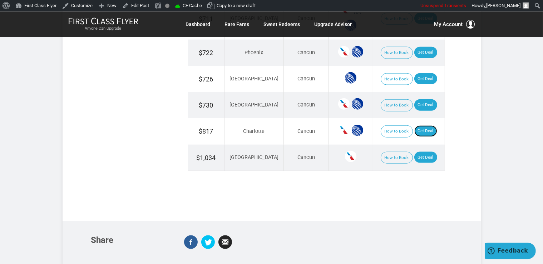
scroll to position [872, 0]
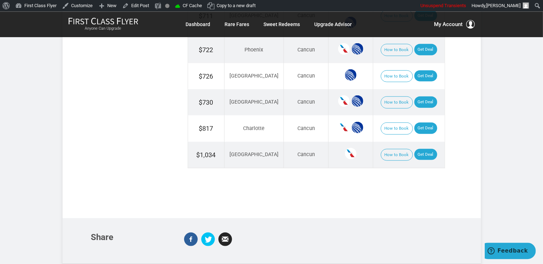
click at [420, 154] on td "How to Book Get Deal" at bounding box center [409, 155] width 72 height 26
click at [420, 151] on link "Get Deal" at bounding box center [426, 154] width 23 height 11
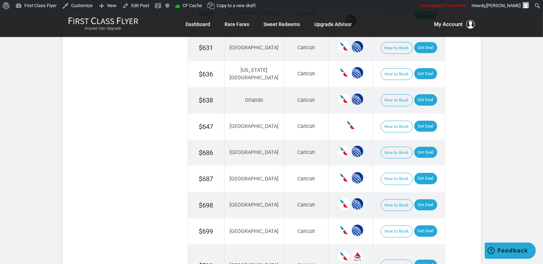
scroll to position [531, 0]
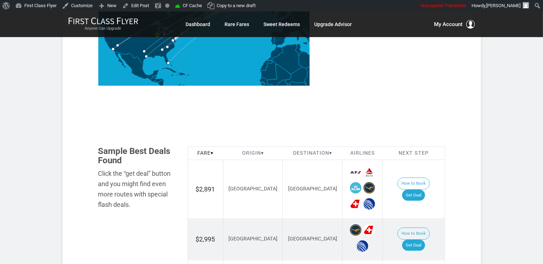
scroll to position [405, 0]
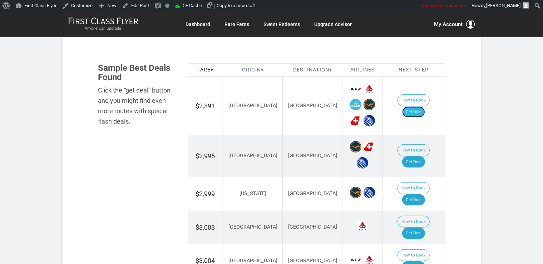
click at [425, 107] on link "Get Deal" at bounding box center [414, 112] width 23 height 11
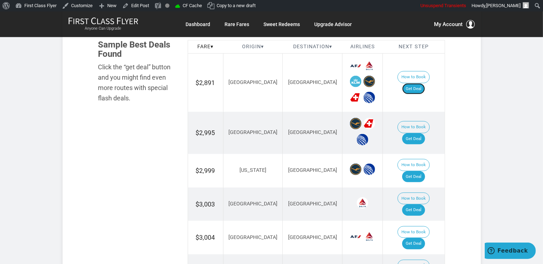
scroll to position [443, 0]
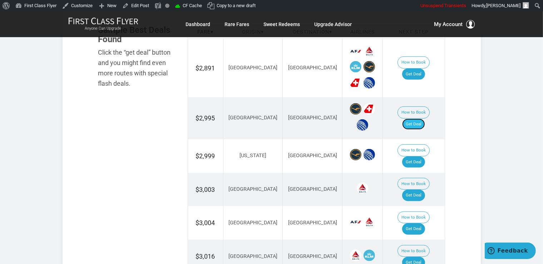
click at [415, 119] on link "Get Deal" at bounding box center [414, 124] width 23 height 11
click at [415, 157] on link "Get Deal" at bounding box center [414, 162] width 23 height 11
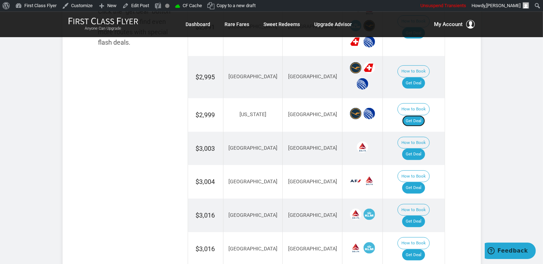
scroll to position [519, 0]
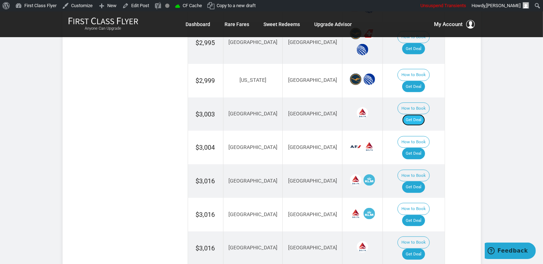
click at [419, 114] on link "Get Deal" at bounding box center [414, 119] width 23 height 11
click at [421, 131] on td "How to Book Get Deal" at bounding box center [414, 148] width 62 height 34
click at [423, 148] on link "Get Deal" at bounding box center [414, 153] width 23 height 11
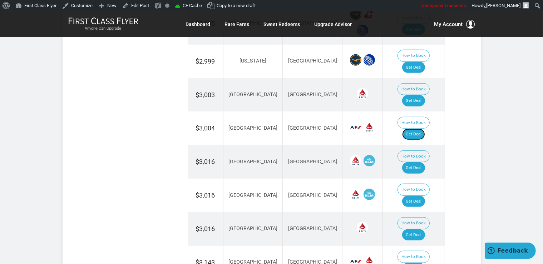
scroll to position [557, 0]
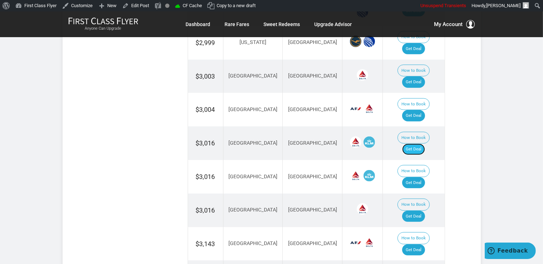
click at [421, 144] on link "Get Deal" at bounding box center [414, 149] width 23 height 11
click at [424, 177] on link "Get Deal" at bounding box center [414, 182] width 23 height 11
click at [425, 211] on link "Get Deal" at bounding box center [414, 216] width 23 height 11
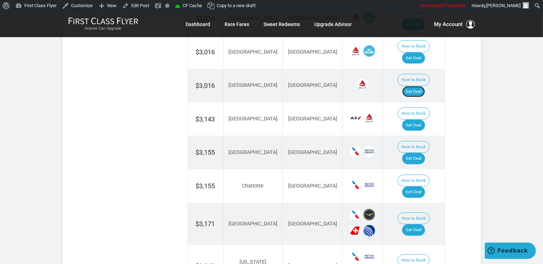
scroll to position [708, 0]
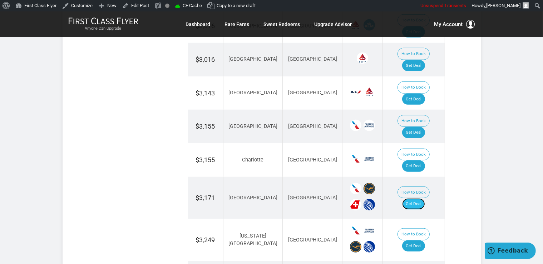
click at [419, 199] on link "Get Deal" at bounding box center [414, 204] width 23 height 11
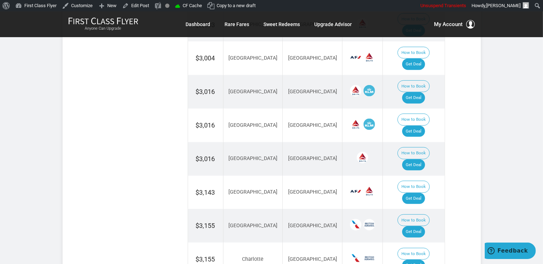
scroll to position [594, 0]
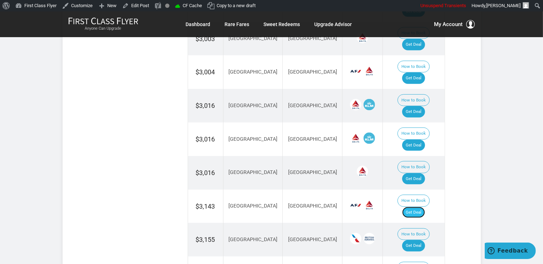
click at [416, 207] on link "Get Deal" at bounding box center [414, 212] width 23 height 11
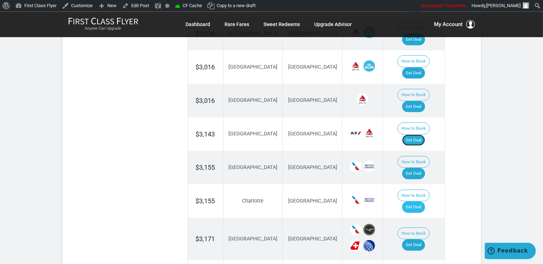
scroll to position [670, 0]
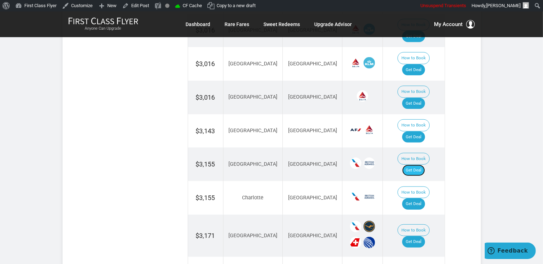
drag, startPoint x: 417, startPoint y: 103, endPoint x: 424, endPoint y: 101, distance: 7.4
click at [418, 165] on link "Get Deal" at bounding box center [414, 170] width 23 height 11
click at [425, 199] on link "Get Deal" at bounding box center [414, 204] width 23 height 11
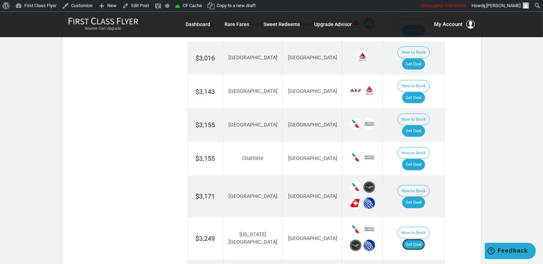
scroll to position [746, 0]
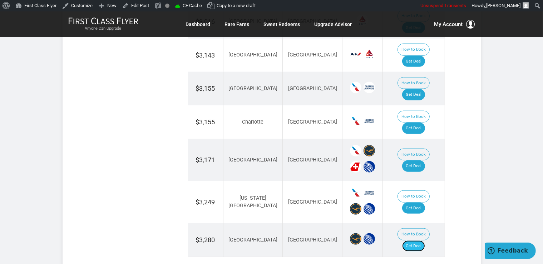
click at [421, 241] on link "Get Deal" at bounding box center [414, 246] width 23 height 11
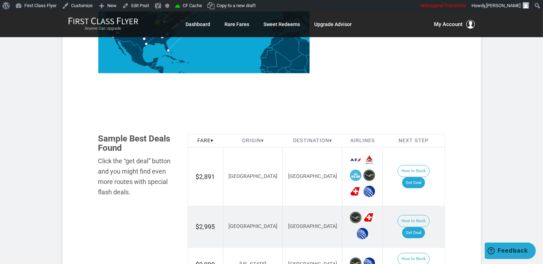
scroll to position [330, 0]
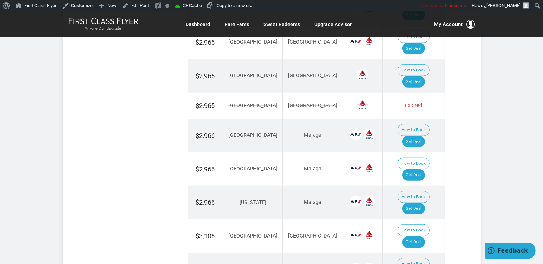
scroll to position [604, 0]
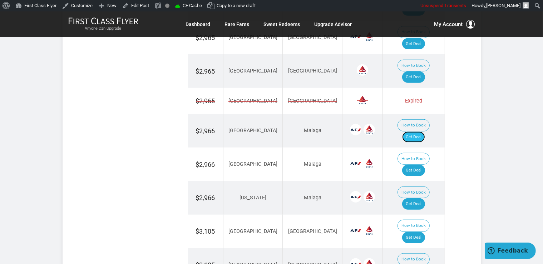
click at [417, 132] on link "Get Deal" at bounding box center [414, 137] width 23 height 11
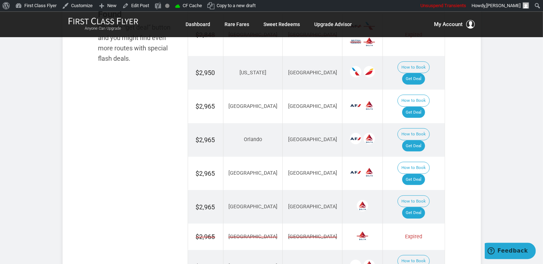
scroll to position [453, 0]
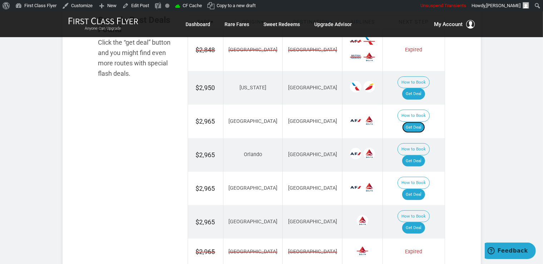
click at [420, 122] on link "Get Deal" at bounding box center [414, 127] width 23 height 11
click at [421, 156] on link "Get Deal" at bounding box center [414, 161] width 23 height 11
click at [419, 189] on link "Get Deal" at bounding box center [414, 194] width 23 height 11
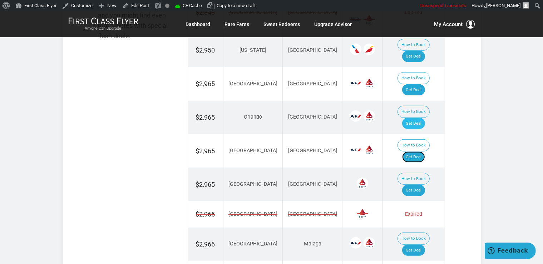
scroll to position [491, 0]
click at [424, 185] on link "Get Deal" at bounding box center [414, 190] width 23 height 11
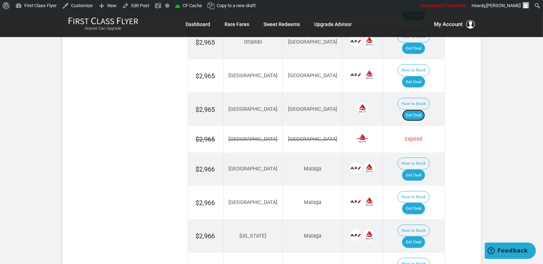
scroll to position [567, 0]
click at [421, 203] on link "Get Deal" at bounding box center [414, 208] width 23 height 11
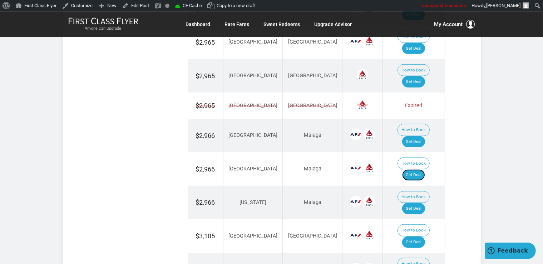
scroll to position [642, 0]
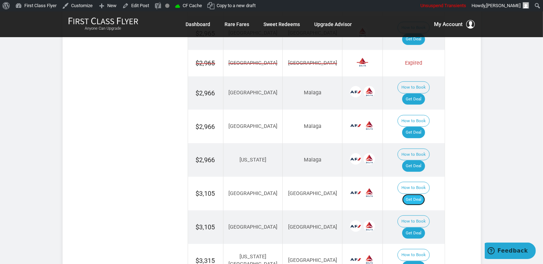
click at [418, 194] on link "Get Deal" at bounding box center [414, 199] width 23 height 11
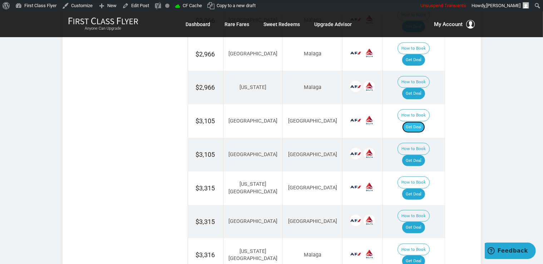
scroll to position [718, 0]
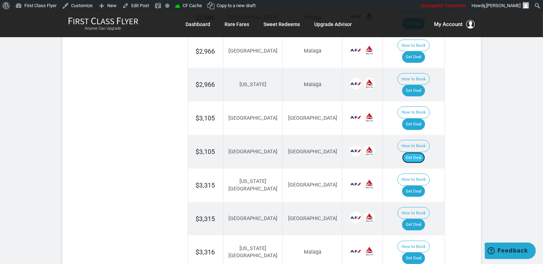
click at [418, 152] on link "Get Deal" at bounding box center [414, 157] width 23 height 11
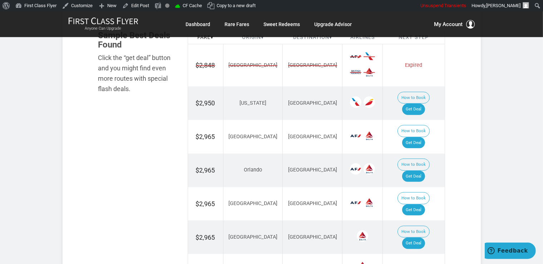
scroll to position [415, 0]
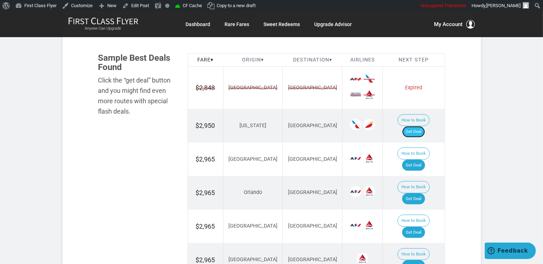
click at [419, 126] on link "Get Deal" at bounding box center [414, 131] width 23 height 11
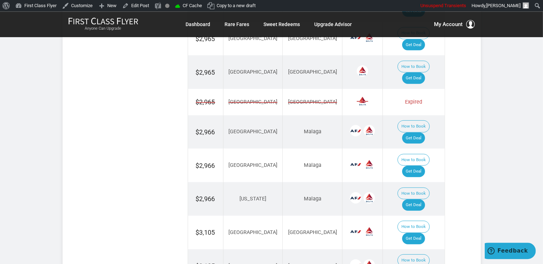
scroll to position [604, 0]
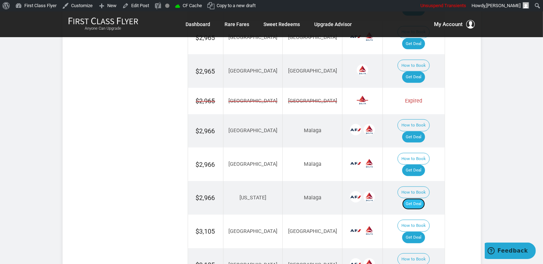
drag, startPoint x: 416, startPoint y: 141, endPoint x: 417, endPoint y: 135, distance: 6.1
click at [416, 199] on link "Get Deal" at bounding box center [414, 204] width 23 height 11
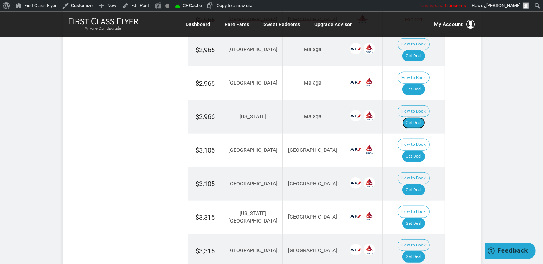
scroll to position [718, 0]
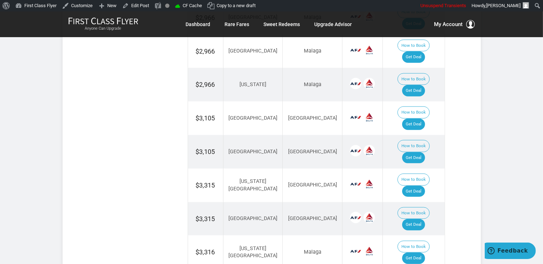
click at [420, 186] on link "Get Deal" at bounding box center [414, 191] width 23 height 11
click at [416, 219] on link "Get Deal" at bounding box center [414, 224] width 23 height 11
click at [424, 253] on link "Get Deal" at bounding box center [414, 258] width 23 height 11
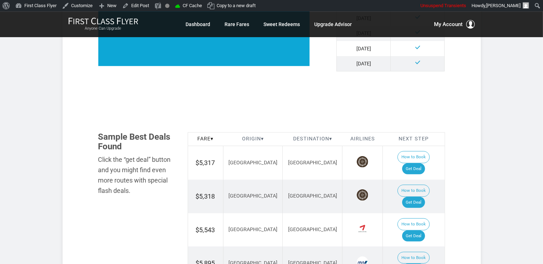
scroll to position [415, 0]
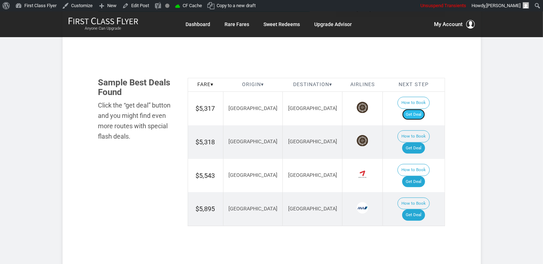
click at [416, 109] on link "Get Deal" at bounding box center [414, 114] width 23 height 11
click at [419, 143] on link "Get Deal" at bounding box center [414, 148] width 23 height 11
click at [423, 176] on link "Get Deal" at bounding box center [414, 181] width 23 height 11
click at [425, 210] on link "Get Deal" at bounding box center [414, 215] width 23 height 11
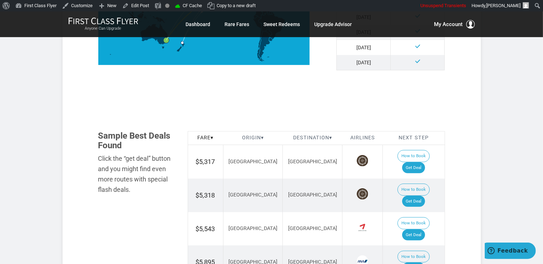
scroll to position [378, 0]
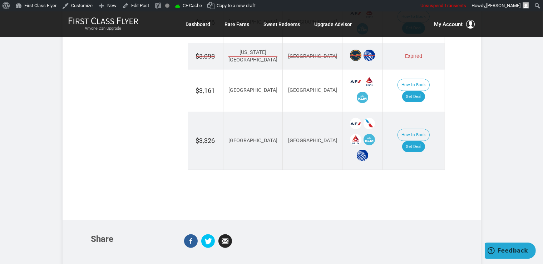
scroll to position [642, 0]
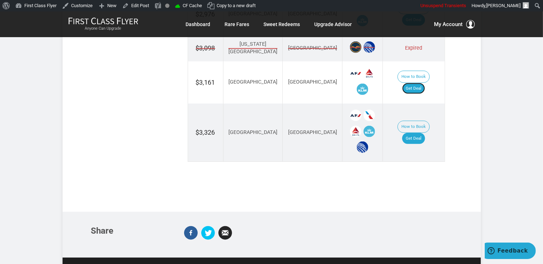
drag, startPoint x: 425, startPoint y: 75, endPoint x: 451, endPoint y: 101, distance: 36.4
click at [424, 83] on link "Get Deal" at bounding box center [414, 88] width 23 height 11
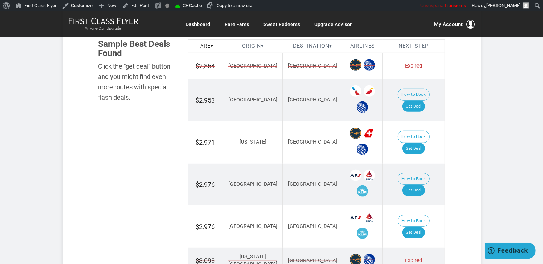
scroll to position [415, 0]
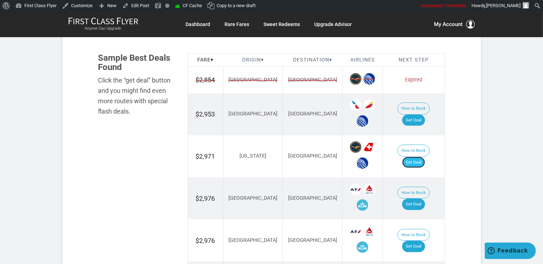
click at [425, 159] on link "Get Deal" at bounding box center [414, 162] width 23 height 11
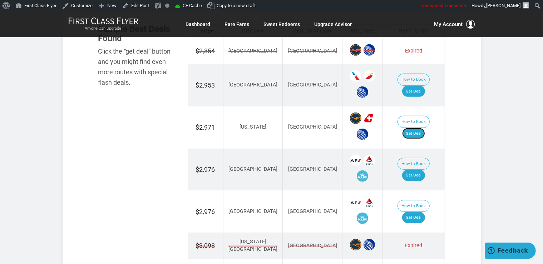
scroll to position [491, 0]
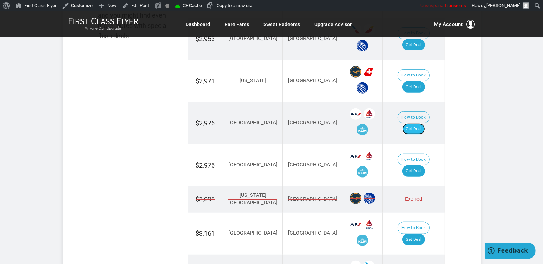
click at [425, 123] on link "Get Deal" at bounding box center [414, 128] width 23 height 11
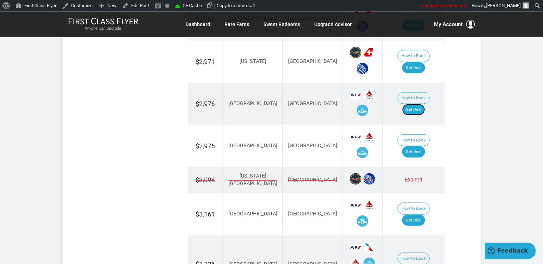
scroll to position [529, 0]
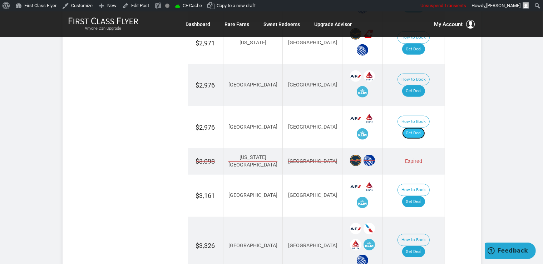
click at [425, 128] on link "Get Deal" at bounding box center [414, 133] width 23 height 11
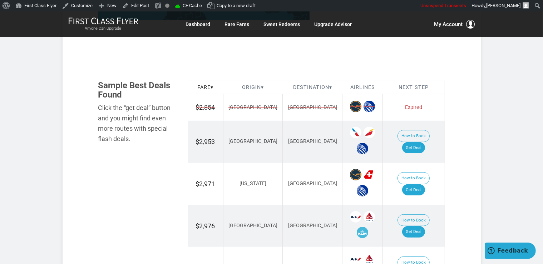
scroll to position [378, 0]
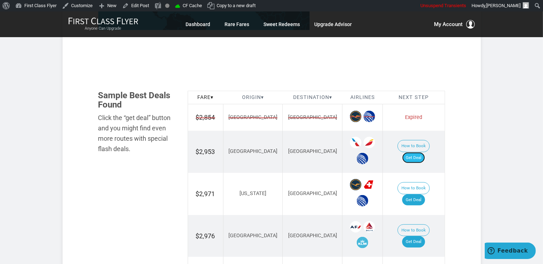
click at [419, 152] on link "Get Deal" at bounding box center [414, 157] width 23 height 11
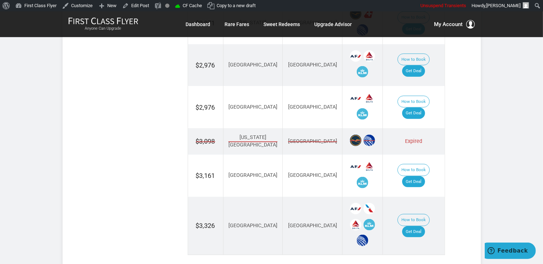
scroll to position [567, 0]
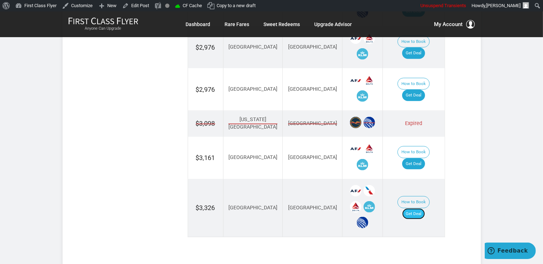
click at [419, 209] on link "Get Deal" at bounding box center [414, 214] width 23 height 11
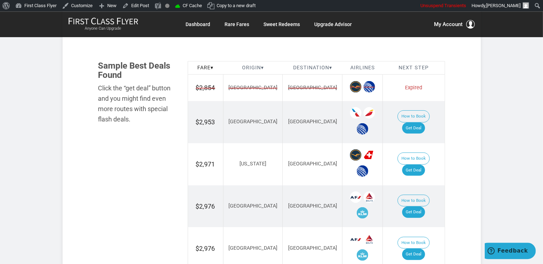
scroll to position [340, 0]
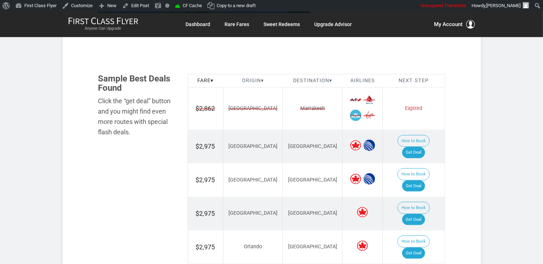
scroll to position [378, 0]
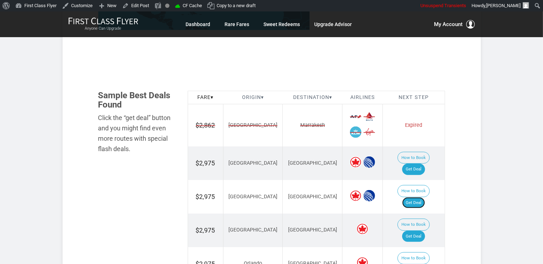
click at [420, 198] on link "Get Deal" at bounding box center [414, 203] width 23 height 11
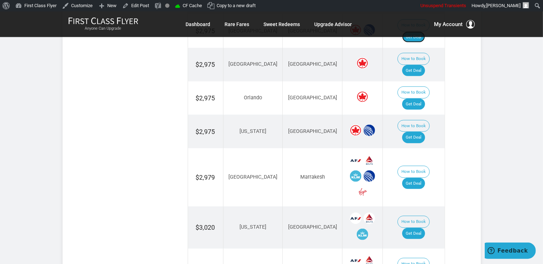
scroll to position [567, 0]
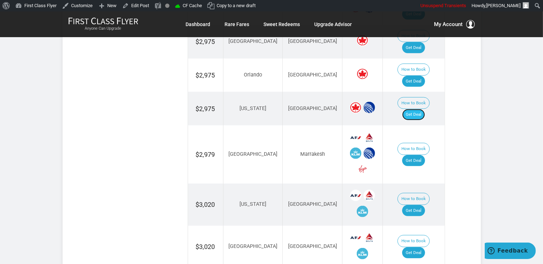
click at [421, 109] on link "Get Deal" at bounding box center [414, 114] width 23 height 11
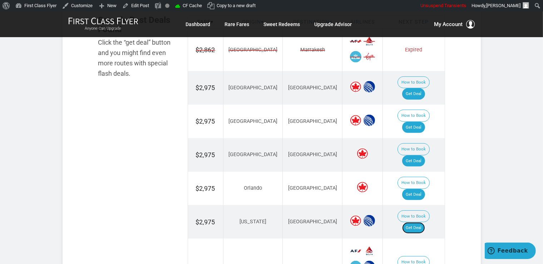
scroll to position [529, 0]
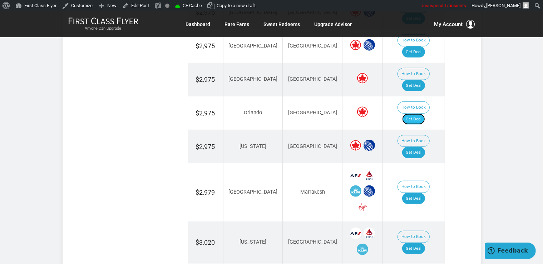
click at [421, 114] on link "Get Deal" at bounding box center [414, 119] width 23 height 11
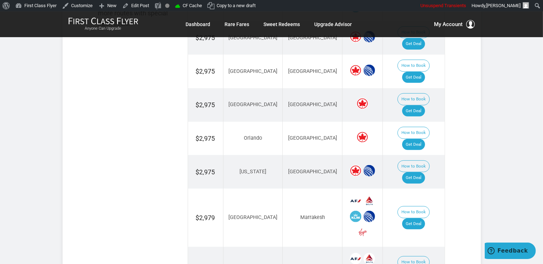
click at [413, 88] on td "How to Book Get Deal" at bounding box center [414, 105] width 62 height 34
click at [415, 106] on link "Get Deal" at bounding box center [414, 111] width 23 height 11
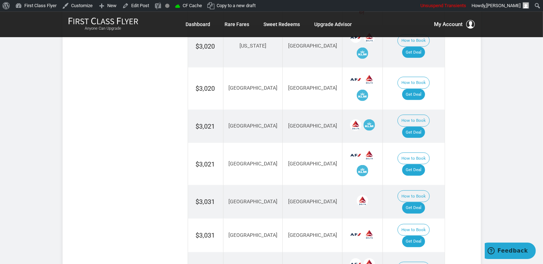
scroll to position [730, 0]
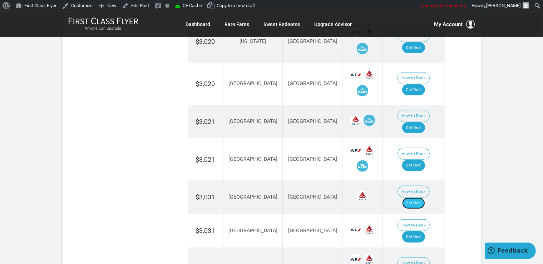
click at [423, 198] on link "Get Deal" at bounding box center [414, 203] width 23 height 11
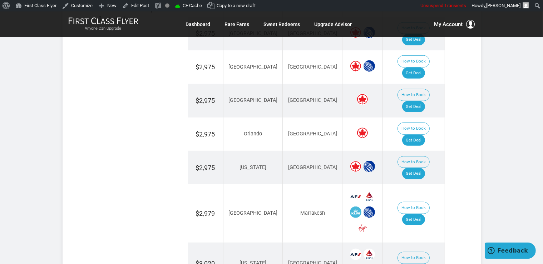
scroll to position [541, 0]
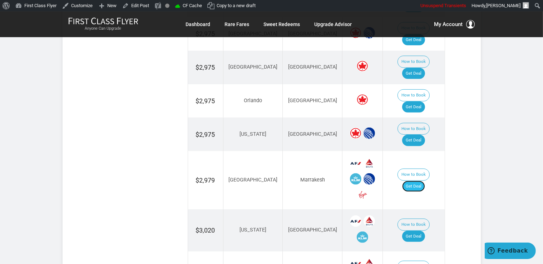
click at [418, 181] on link "Get Deal" at bounding box center [414, 186] width 23 height 11
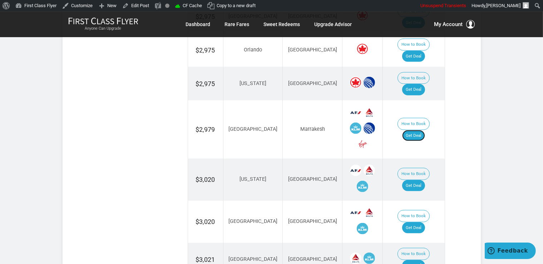
scroll to position [617, 0]
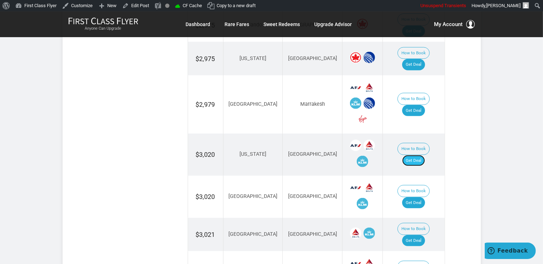
click at [416, 155] on link "Get Deal" at bounding box center [414, 160] width 23 height 11
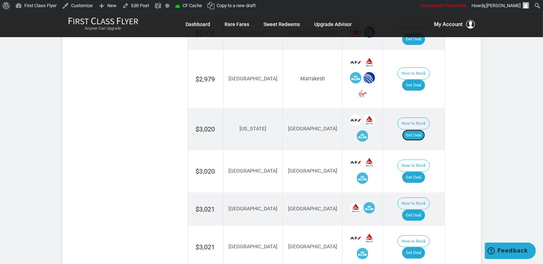
scroll to position [692, 0]
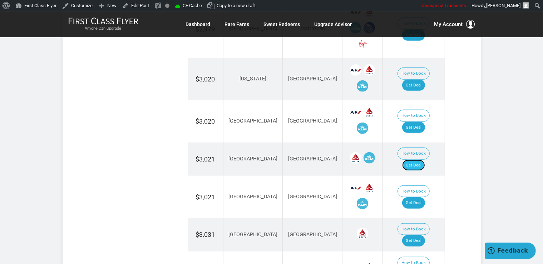
click at [420, 160] on link "Get Deal" at bounding box center [414, 165] width 23 height 11
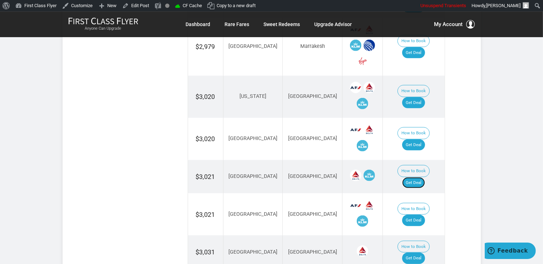
scroll to position [654, 0]
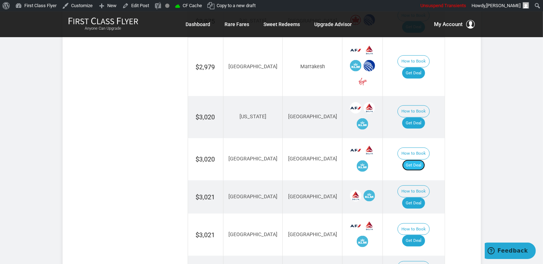
click at [421, 160] on link "Get Deal" at bounding box center [414, 165] width 23 height 11
click at [422, 235] on link "Get Deal" at bounding box center [414, 240] width 23 height 11
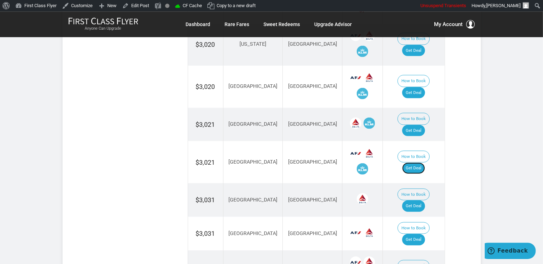
scroll to position [730, 0]
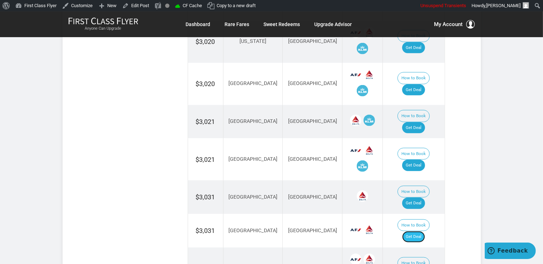
click at [416, 231] on link "Get Deal" at bounding box center [414, 236] width 23 height 11
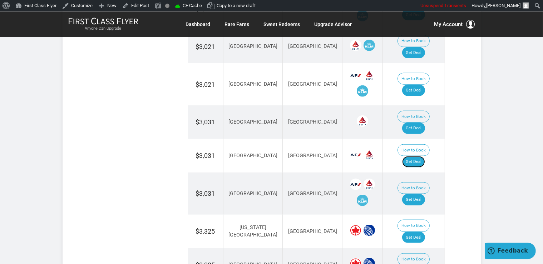
scroll to position [806, 0]
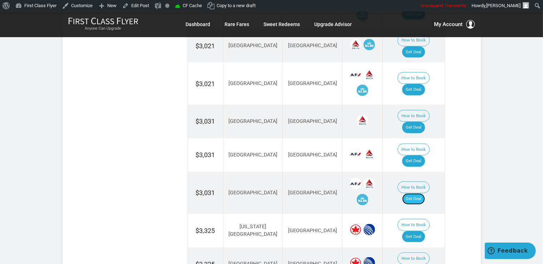
click at [424, 194] on link "Get Deal" at bounding box center [414, 199] width 23 height 11
click at [423, 231] on link "Get Deal" at bounding box center [414, 236] width 23 height 11
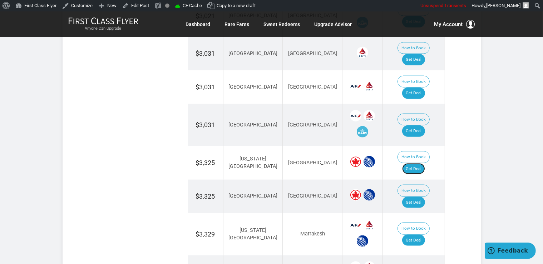
scroll to position [881, 0]
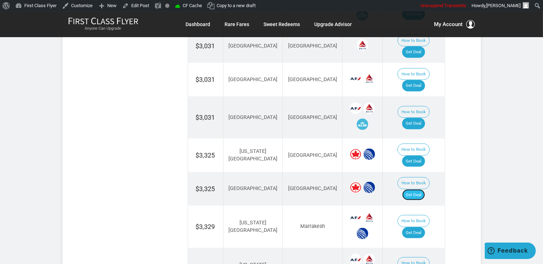
click at [410, 190] on link "Get Deal" at bounding box center [414, 195] width 23 height 11
click at [421, 228] on link "Get Deal" at bounding box center [414, 233] width 23 height 11
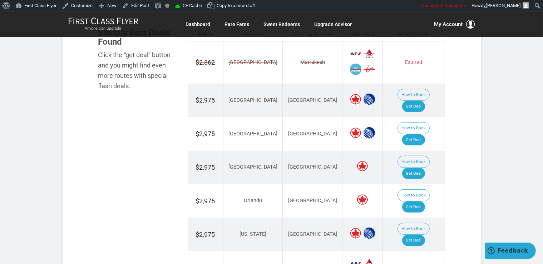
scroll to position [428, 0]
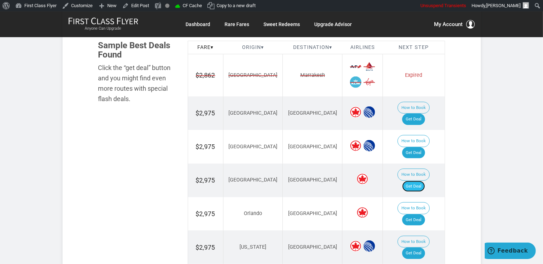
click at [417, 181] on link "Get Deal" at bounding box center [414, 186] width 23 height 11
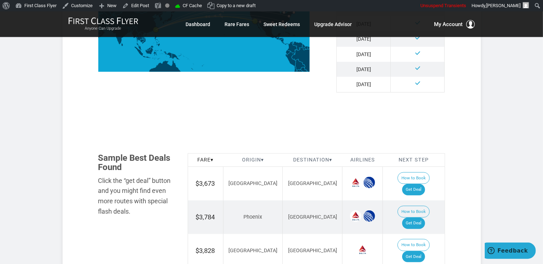
scroll to position [340, 0]
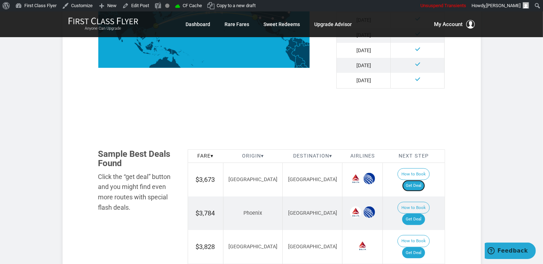
drag, startPoint x: 423, startPoint y: 174, endPoint x: 433, endPoint y: 164, distance: 14.7
click at [425, 180] on link "Get Deal" at bounding box center [414, 185] width 23 height 11
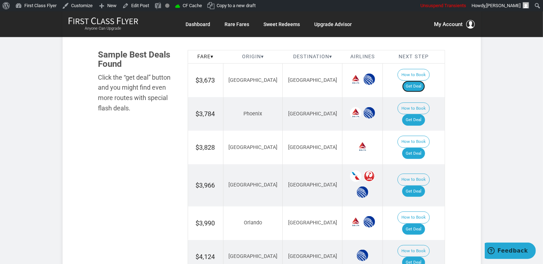
scroll to position [453, 0]
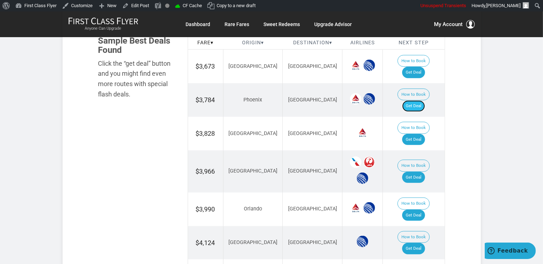
click at [425, 101] on link "Get Deal" at bounding box center [414, 106] width 23 height 11
click at [416, 134] on link "Get Deal" at bounding box center [414, 139] width 23 height 11
click at [425, 172] on link "Get Deal" at bounding box center [414, 177] width 23 height 11
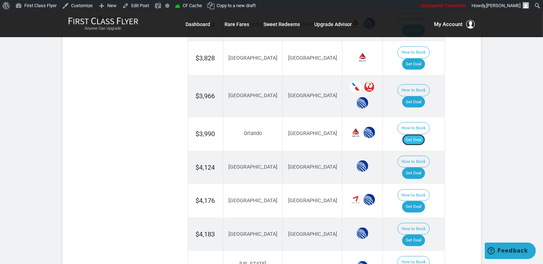
drag, startPoint x: 423, startPoint y: 108, endPoint x: 424, endPoint y: 101, distance: 6.9
click at [423, 135] on link "Get Deal" at bounding box center [414, 140] width 23 height 11
click at [420, 168] on link "Get Deal" at bounding box center [414, 173] width 23 height 11
click at [421, 201] on link "Get Deal" at bounding box center [414, 206] width 23 height 11
click at [425, 235] on link "Get Deal" at bounding box center [414, 240] width 23 height 11
